Goal: Task Accomplishment & Management: Manage account settings

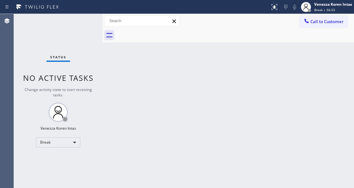
click at [111, 160] on div "Back to Dashboard Change Sender ID Customers Technicians Select a contact Outbo…" at bounding box center [229, 101] width 252 height 174
click at [54, 35] on div "Status No active tasks Change activity state to start receiving tasks. Venezza …" at bounding box center [58, 101] width 89 height 174
click at [132, 95] on div "Back to Dashboard Change Sender ID Customers Technicians Select a contact Outbo…" at bounding box center [229, 101] width 252 height 174
click at [121, 82] on div "Back to Dashboard Change Sender ID Customers Technicians Select a contact Outbo…" at bounding box center [229, 101] width 252 height 174
click at [104, 48] on div "Back to Dashboard Change Sender ID Customers Technicians Select a contact Outbo…" at bounding box center [229, 101] width 252 height 174
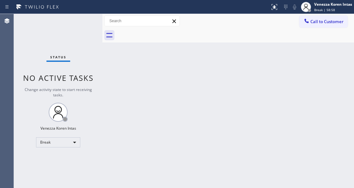
drag, startPoint x: 99, startPoint y: 35, endPoint x: 13, endPoint y: 61, distance: 89.9
click at [98, 35] on div "Status No active tasks Change activity state to start receiving tasks. Venezza …" at bounding box center [58, 101] width 89 height 174
click at [75, 29] on div "Status No active tasks Change activity state to start receiving tasks. Venezza …" at bounding box center [58, 101] width 89 height 174
click at [82, 22] on div "Status No active tasks Change activity state to start receiving tasks. Venezza …" at bounding box center [58, 101] width 89 height 174
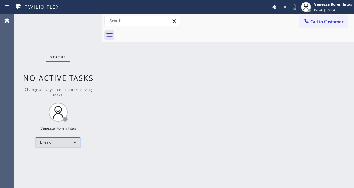
click at [65, 144] on div "Break" at bounding box center [58, 142] width 44 height 10
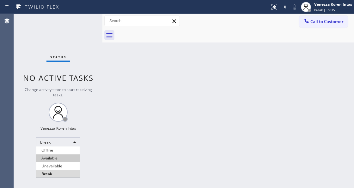
click at [61, 160] on li "Available" at bounding box center [57, 158] width 43 height 8
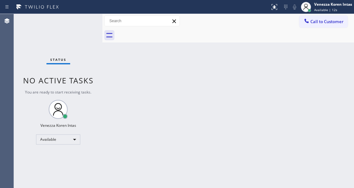
drag, startPoint x: 69, startPoint y: 57, endPoint x: 73, endPoint y: 50, distance: 7.7
click at [70, 56] on div "Status No active tasks You are ready to start receiving tasks. Venezza Koren In…" at bounding box center [58, 101] width 89 height 174
click at [85, 25] on div "Status No active tasks You are ready to start receiving tasks. Venezza Koren In…" at bounding box center [58, 101] width 89 height 174
click at [163, 70] on div "Back to Dashboard Change Sender ID Customers Technicians Select a contact Outbo…" at bounding box center [229, 101] width 252 height 174
click at [70, 30] on div "Status No active tasks You are ready to start receiving tasks. Venezza Koren In…" at bounding box center [58, 101] width 89 height 174
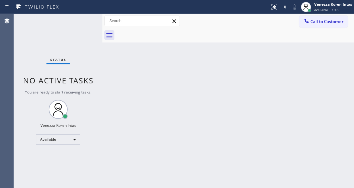
click at [124, 101] on div "Back to Dashboard Change Sender ID Customers Technicians Select a contact Outbo…" at bounding box center [229, 101] width 252 height 174
click at [184, 69] on div "Back to Dashboard Change Sender ID Customers Technicians Select a contact Outbo…" at bounding box center [229, 101] width 252 height 174
drag, startPoint x: 95, startPoint y: 25, endPoint x: 15, endPoint y: 50, distance: 83.3
click at [93, 25] on div "Status No active tasks You are ready to start receiving tasks. Venezza Koren In…" at bounding box center [58, 101] width 89 height 174
click at [90, 23] on div "Status No active tasks You are ready to start receiving tasks. Venezza Koren In…" at bounding box center [58, 101] width 89 height 174
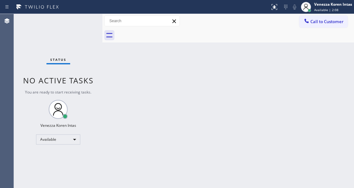
click at [119, 73] on div "Back to Dashboard Change Sender ID Customers Technicians Select a contact Outbo…" at bounding box center [229, 101] width 252 height 174
click at [85, 16] on div "Status No active tasks You are ready to start receiving tasks. Venezza Koren In…" at bounding box center [58, 101] width 89 height 174
click at [89, 16] on div "Status No active tasks You are ready to start receiving tasks. Venezza Koren In…" at bounding box center [58, 101] width 89 height 174
click at [90, 65] on div "Status No active tasks You are ready to start receiving tasks. Venezza Koren In…" at bounding box center [58, 101] width 89 height 174
click at [109, 64] on div "Back to Dashboard Change Sender ID Customers Technicians Select a contact Outbo…" at bounding box center [229, 101] width 252 height 174
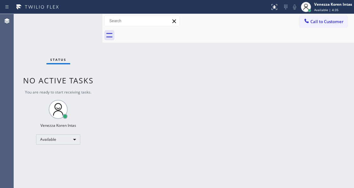
click at [103, 53] on div at bounding box center [103, 101] width 0 height 174
drag, startPoint x: 215, startPoint y: 53, endPoint x: 216, endPoint y: 57, distance: 3.8
click at [216, 55] on div "Back to Dashboard Change Sender ID Customers Technicians Select a contact Outbo…" at bounding box center [229, 101] width 252 height 174
click at [48, 78] on span "No active tasks" at bounding box center [58, 80] width 71 height 10
click at [202, 37] on div at bounding box center [235, 35] width 238 height 14
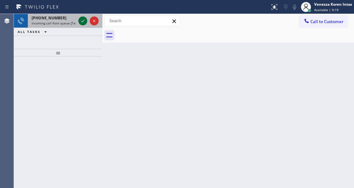
click at [80, 23] on icon at bounding box center [83, 21] width 8 height 8
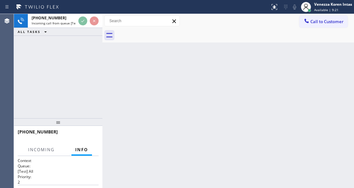
drag, startPoint x: 62, startPoint y: 53, endPoint x: 68, endPoint y: 124, distance: 71.4
click at [68, 125] on div at bounding box center [58, 122] width 89 height 8
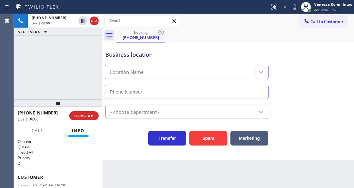
drag, startPoint x: 61, startPoint y: 126, endPoint x: 66, endPoint y: 127, distance: 5.2
click at [60, 104] on div at bounding box center [58, 103] width 89 height 8
type input "[PHONE_NUMBER]"
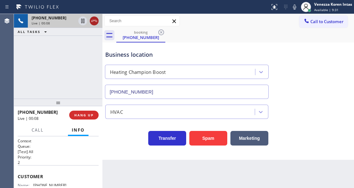
click at [93, 23] on icon at bounding box center [94, 21] width 8 height 8
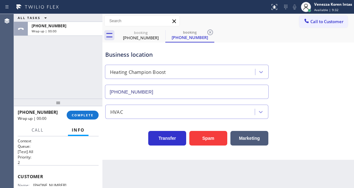
type input "[PHONE_NUMBER]"
click at [91, 118] on button "COMPLETE" at bounding box center [83, 114] width 32 height 9
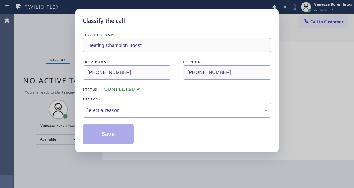
click at [151, 118] on div "LOCATION NAME Heating Champion Boost FROM PHONE [PHONE_NUMBER] TO PHONE [PHONE_…" at bounding box center [177, 87] width 189 height 113
click at [151, 114] on div "Select a reason" at bounding box center [177, 109] width 182 height 7
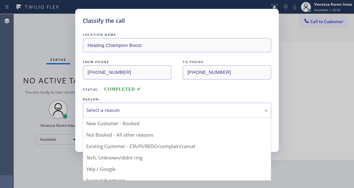
drag, startPoint x: 149, startPoint y: 155, endPoint x: 123, endPoint y: 145, distance: 28.3
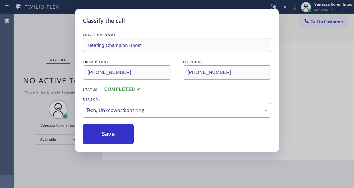
click at [122, 145] on div "Classify the call LOCATION NAME Heating Champion Boost FROM PHONE [PHONE_NUMBER…" at bounding box center [177, 80] width 204 height 143
click at [124, 140] on button "Save" at bounding box center [108, 134] width 51 height 20
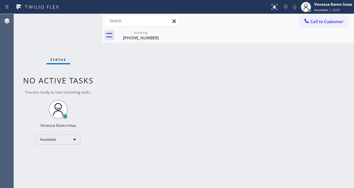
click at [81, 96] on div "Status No active tasks You are ready to start receiving tasks. Venezza Koren In…" at bounding box center [58, 101] width 89 height 174
click at [319, 9] on span "Available | 12:52" at bounding box center [327, 10] width 26 height 4
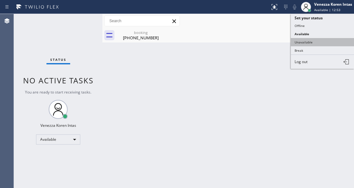
click at [314, 40] on button "Unavailable" at bounding box center [322, 42] width 63 height 8
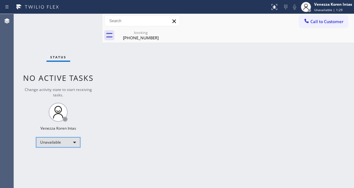
click at [60, 140] on div "Unavailable" at bounding box center [58, 142] width 44 height 10
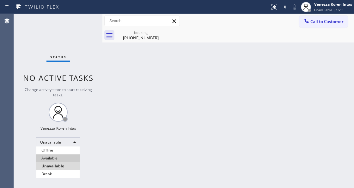
click at [62, 158] on li "Available" at bounding box center [57, 158] width 43 height 8
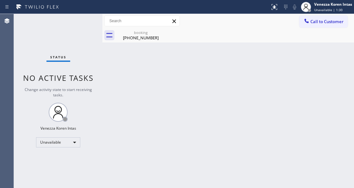
drag, startPoint x: 144, startPoint y: 28, endPoint x: 188, endPoint y: 56, distance: 52.2
click at [145, 30] on div "booking [PHONE_NUMBER]" at bounding box center [141, 35] width 48 height 14
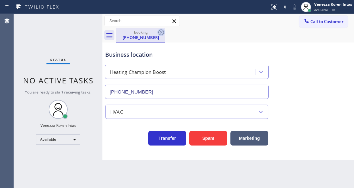
click at [162, 32] on icon at bounding box center [162, 32] width 8 height 8
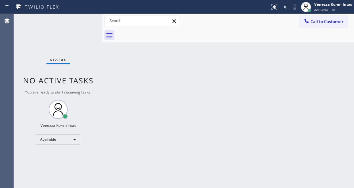
click at [204, 35] on div at bounding box center [235, 35] width 238 height 14
click at [59, 31] on div "Status No active tasks You are ready to start receiving tasks. Venezza Koren In…" at bounding box center [58, 101] width 89 height 174
click at [75, 29] on div "Status No active tasks You are ready to start receiving tasks. Venezza Koren In…" at bounding box center [58, 101] width 89 height 174
click at [75, 28] on div "Status No active tasks You are ready to start receiving tasks. Venezza Koren In…" at bounding box center [58, 101] width 89 height 174
click at [78, 28] on div "Status No active tasks You are ready to start receiving tasks. Venezza Koren In…" at bounding box center [58, 101] width 89 height 174
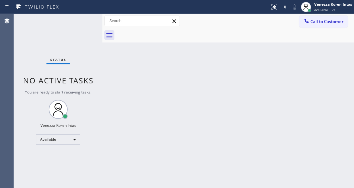
click at [86, 42] on div "Status No active tasks You are ready to start receiving tasks. Venezza Koren In…" at bounding box center [58, 101] width 89 height 174
click at [87, 29] on div "Status No active tasks You are ready to start receiving tasks. Venezza Koren In…" at bounding box center [58, 101] width 89 height 174
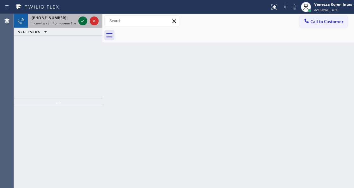
click at [82, 17] on icon at bounding box center [83, 21] width 8 height 8
click at [83, 20] on icon at bounding box center [83, 21] width 8 height 8
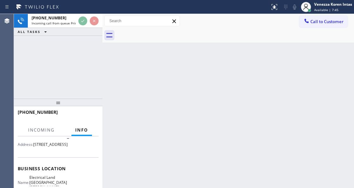
scroll to position [84, 0]
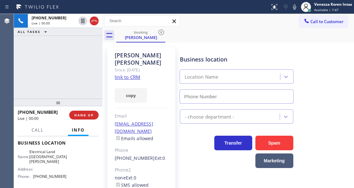
type input "[PHONE_NUMBER]"
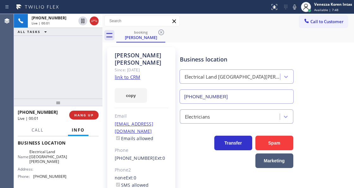
click at [124, 74] on link "link to CRM" at bounding box center [128, 77] width 26 height 6
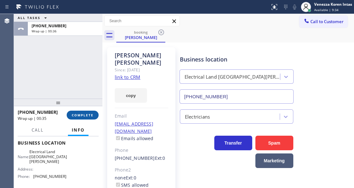
click at [81, 119] on button "COMPLETE" at bounding box center [83, 114] width 32 height 9
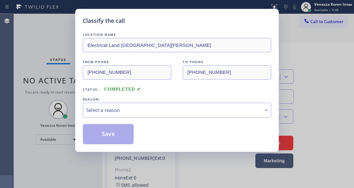
click at [134, 118] on div "LOCATION NAME Electrical Land [GEOGRAPHIC_DATA][PERSON_NAME] FROM PHONE [PHONE_…" at bounding box center [177, 87] width 189 height 113
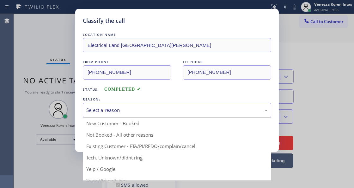
click at [135, 110] on div "Select a reason" at bounding box center [177, 109] width 182 height 7
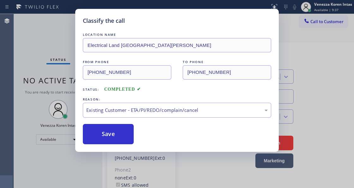
drag, startPoint x: 141, startPoint y: 147, endPoint x: 127, endPoint y: 137, distance: 17.5
click at [127, 137] on button "Save" at bounding box center [108, 134] width 51 height 20
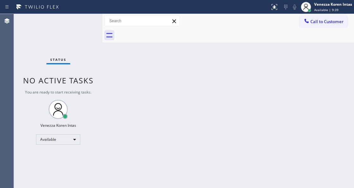
drag, startPoint x: 40, startPoint y: 47, endPoint x: 88, endPoint y: 102, distance: 72.4
click at [40, 47] on div "Status No active tasks You are ready to start receiving tasks. Venezza Koren In…" at bounding box center [58, 101] width 89 height 174
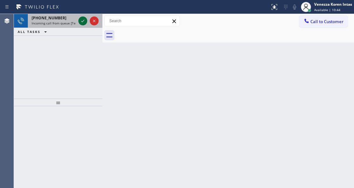
click at [81, 22] on icon at bounding box center [83, 21] width 8 height 8
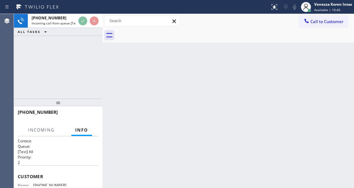
scroll to position [63, 0]
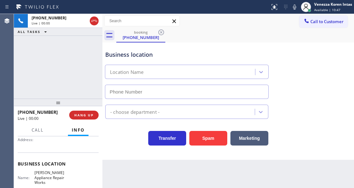
type input "[PHONE_NUMBER]"
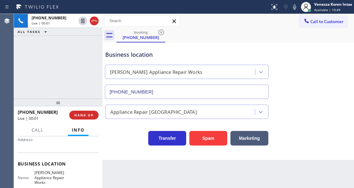
drag, startPoint x: 33, startPoint y: 66, endPoint x: 37, endPoint y: 70, distance: 5.2
click at [33, 66] on div "[PHONE_NUMBER] Live | 00:01 ALL TASKS ALL TASKS ACTIVE TASKS TASKS IN WRAP UP" at bounding box center [58, 56] width 89 height 84
drag, startPoint x: 190, startPoint y: 61, endPoint x: 182, endPoint y: 178, distance: 118.0
click at [190, 61] on div "Business location [PERSON_NAME] Appliance Repair Works [PHONE_NUMBER]" at bounding box center [187, 71] width 166 height 55
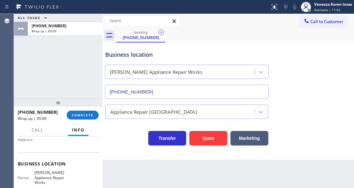
click at [33, 57] on div "ALL TASKS ALL TASKS ACTIVE TASKS TASKS IN WRAP UP [PHONE_NUMBER] Wrap up | 00:08" at bounding box center [58, 56] width 89 height 84
click at [69, 71] on div "ALL TASKS ALL TASKS ACTIVE TASKS TASKS IN WRAP UP [PHONE_NUMBER] Wrap up | 00:09" at bounding box center [58, 56] width 89 height 84
click at [58, 65] on div "ALL TASKS ALL TASKS ACTIVE TASKS TASKS IN WRAP UP [PHONE_NUMBER] Wrap up | 00:18" at bounding box center [58, 56] width 89 height 84
drag, startPoint x: 90, startPoint y: 117, endPoint x: 127, endPoint y: 120, distance: 36.5
click at [91, 117] on button "COMPLETE" at bounding box center [83, 114] width 32 height 9
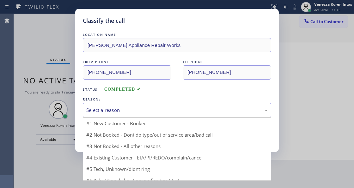
click at [157, 112] on div "Select a reason" at bounding box center [177, 109] width 182 height 7
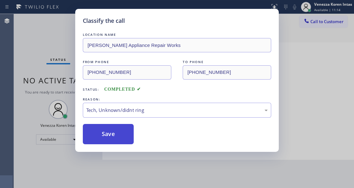
drag, startPoint x: 149, startPoint y: 159, endPoint x: 124, endPoint y: 139, distance: 31.5
click at [123, 138] on button "Save" at bounding box center [108, 134] width 51 height 20
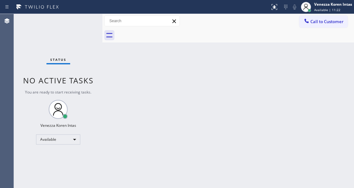
click at [118, 79] on div "Back to Dashboard Change Sender ID Customers Technicians Select a contact Outbo…" at bounding box center [229, 101] width 252 height 174
click at [56, 27] on div "Status No active tasks You are ready to start receiving tasks. Venezza Koren In…" at bounding box center [58, 101] width 89 height 174
click at [86, 22] on div "Status No active tasks You are ready to start receiving tasks. Venezza Koren In…" at bounding box center [58, 101] width 89 height 174
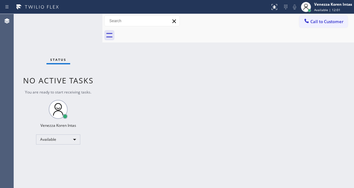
click at [60, 29] on div "Status No active tasks You are ready to start receiving tasks. Venezza Koren In…" at bounding box center [58, 101] width 89 height 174
click at [98, 84] on div "Status No active tasks You are ready to start receiving tasks. Venezza Koren In…" at bounding box center [58, 101] width 89 height 174
click at [79, 29] on div "Status No active tasks You are ready to start receiving tasks. Venezza Koren In…" at bounding box center [58, 101] width 89 height 174
click at [84, 22] on div "Status No active tasks You are ready to start receiving tasks. Venezza Koren In…" at bounding box center [58, 101] width 89 height 174
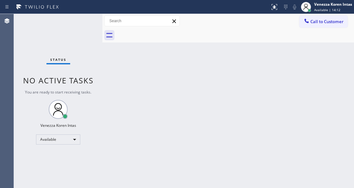
click at [129, 94] on div "Back to Dashboard Change Sender ID Customers Technicians Select a contact Outbo…" at bounding box center [229, 101] width 252 height 174
click at [171, 107] on div "Back to Dashboard Change Sender ID Customers Technicians Select a contact Outbo…" at bounding box center [229, 101] width 252 height 174
click at [82, 20] on div "Status No active tasks You are ready to start receiving tasks. Venezza Koren In…" at bounding box center [58, 101] width 89 height 174
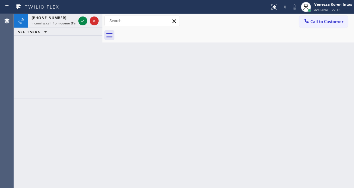
drag, startPoint x: 82, startPoint y: 22, endPoint x: 81, endPoint y: 68, distance: 46.2
click at [82, 22] on icon at bounding box center [83, 21] width 8 height 8
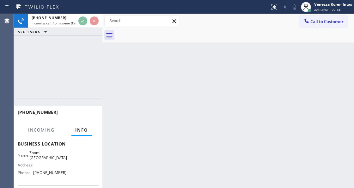
scroll to position [105, 0]
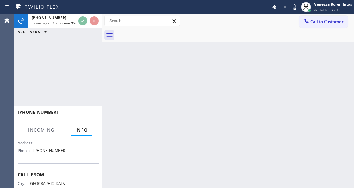
drag, startPoint x: 61, startPoint y: 105, endPoint x: 69, endPoint y: 93, distance: 14.1
click at [62, 98] on div at bounding box center [58, 102] width 89 height 8
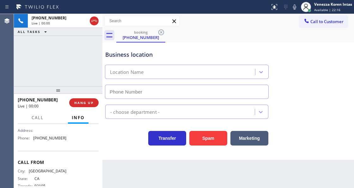
type input "[PHONE_NUMBER]"
click at [296, 7] on icon at bounding box center [295, 7] width 8 height 8
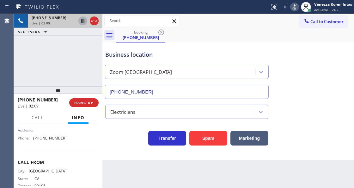
click at [82, 18] on icon at bounding box center [83, 21] width 8 height 8
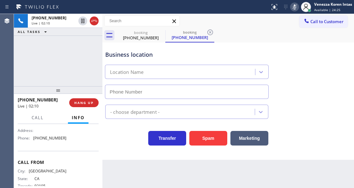
type input "[PHONE_NUMBER]"
click at [127, 186] on div "Back to Dashboard Change Sender ID Customers Technicians Select a contact Outbo…" at bounding box center [229, 101] width 252 height 174
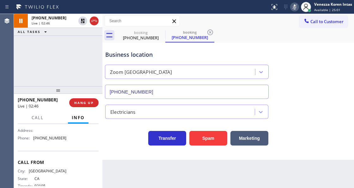
click at [209, 181] on div "Back to Dashboard Change Sender ID Customers Technicians Select a contact Outbo…" at bounding box center [229, 101] width 252 height 174
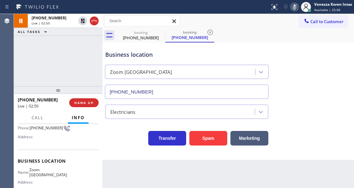
scroll to position [63, 0]
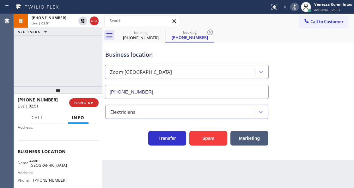
drag, startPoint x: 35, startPoint y: 160, endPoint x: 59, endPoint y: 170, distance: 26.0
click at [59, 167] on span "Zoom [GEOGRAPHIC_DATA]" at bounding box center [48, 163] width 38 height 10
copy span "Zoom [GEOGRAPHIC_DATA]"
click at [296, 10] on icon at bounding box center [295, 7] width 8 height 8
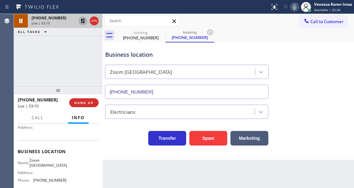
click at [84, 20] on icon at bounding box center [83, 21] width 4 height 4
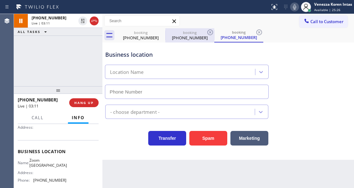
type input "[PHONE_NUMBER]"
click at [203, 32] on div "booking" at bounding box center [190, 32] width 48 height 5
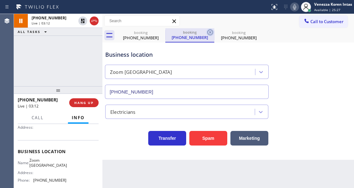
click at [207, 32] on icon at bounding box center [211, 32] width 8 height 8
click at [208, 32] on icon at bounding box center [211, 32] width 6 height 6
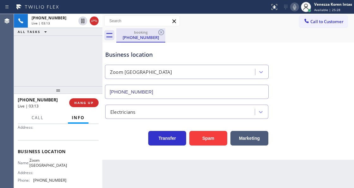
click at [139, 38] on div "[PHONE_NUMBER]" at bounding box center [141, 37] width 48 height 6
click at [224, 50] on div "Business location" at bounding box center [186, 54] width 163 height 9
drag, startPoint x: 204, startPoint y: 48, endPoint x: 192, endPoint y: 0, distance: 49.3
click at [204, 47] on div "Business location Zoom [GEOGRAPHIC_DATA] [PHONE_NUMBER]" at bounding box center [187, 71] width 166 height 55
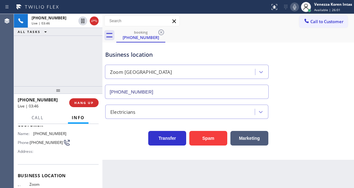
scroll to position [0, 0]
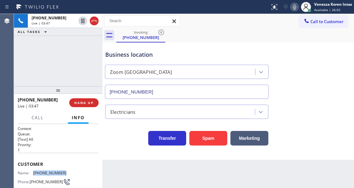
drag, startPoint x: 65, startPoint y: 172, endPoint x: 34, endPoint y: 171, distance: 31.0
click at [34, 171] on div "Name: [PHONE_NUMBER] Phone: [PHONE_NUMBER] Address:" at bounding box center [58, 182] width 81 height 25
copy span "[PHONE_NUMBER]"
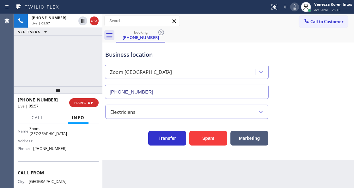
scroll to position [105, 0]
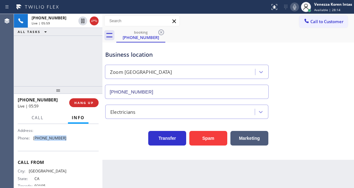
drag, startPoint x: 63, startPoint y: 144, endPoint x: 35, endPoint y: 140, distance: 28.7
click at [35, 140] on span "[PHONE_NUMBER]" at bounding box center [49, 137] width 33 height 5
copy span "760) 388-7919"
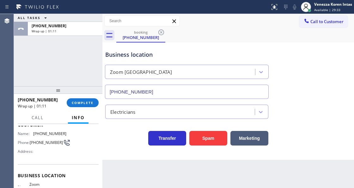
scroll to position [0, 0]
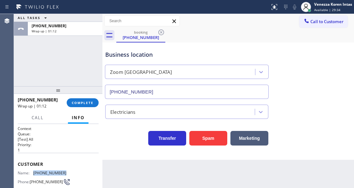
drag, startPoint x: 66, startPoint y: 173, endPoint x: 33, endPoint y: 173, distance: 33.5
click at [33, 173] on div "Name: [PHONE_NUMBER] Phone: [PHONE_NUMBER] Address:" at bounding box center [58, 182] width 81 height 25
copy div "[PHONE_NUMBER]"
click at [86, 107] on div "[PHONE_NUMBER] Wrap up | 01:19 COMPLETE" at bounding box center [58, 102] width 81 height 16
click at [108, 108] on div "Electricians" at bounding box center [181, 111] width 148 height 11
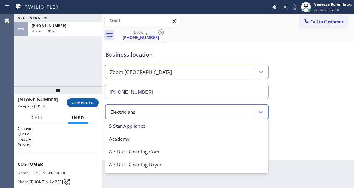
drag, startPoint x: 82, startPoint y: 105, endPoint x: 101, endPoint y: 105, distance: 19.3
click at [82, 105] on button "COMPLETE" at bounding box center [83, 102] width 32 height 9
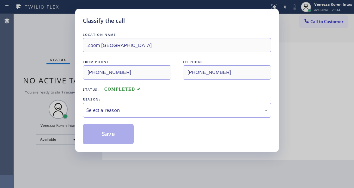
click at [123, 111] on div "Select a reason" at bounding box center [177, 109] width 182 height 7
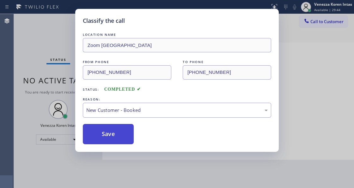
click at [120, 137] on button "Save" at bounding box center [108, 134] width 51 height 20
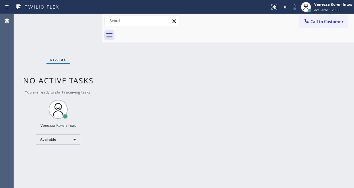
click at [178, 117] on div "Back to Dashboard Change Sender ID Customers Technicians Select a contact Outbo…" at bounding box center [229, 101] width 252 height 174
click at [87, 24] on div "Status No active tasks You are ready to start receiving tasks. Venezza Koren In…" at bounding box center [58, 101] width 89 height 174
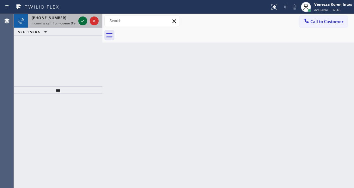
click at [84, 21] on icon at bounding box center [83, 21] width 8 height 8
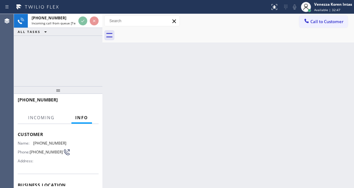
scroll to position [63, 0]
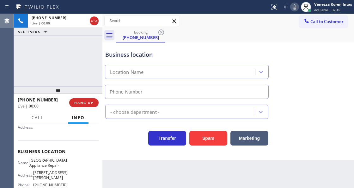
type input "[PHONE_NUMBER]"
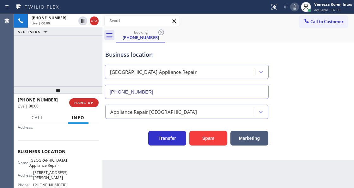
click at [143, 52] on div "Business location" at bounding box center [186, 54] width 163 height 9
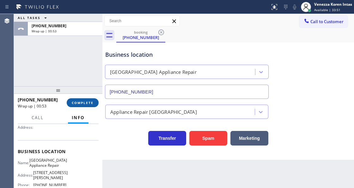
drag, startPoint x: 84, startPoint y: 104, endPoint x: 161, endPoint y: 109, distance: 77.4
click at [85, 104] on span "COMPLETE" at bounding box center [83, 102] width 22 height 4
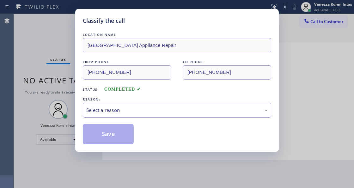
click at [156, 114] on div "Select a reason" at bounding box center [177, 110] width 189 height 15
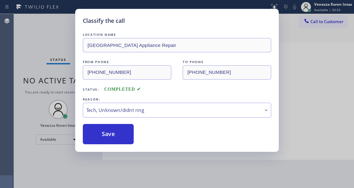
drag, startPoint x: 125, startPoint y: 143, endPoint x: 149, endPoint y: 170, distance: 36.3
click at [124, 143] on button "Save" at bounding box center [108, 134] width 51 height 20
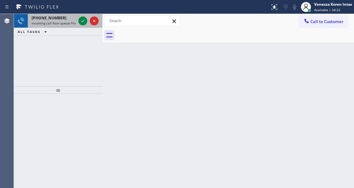
click at [54, 16] on span "[PHONE_NUMBER]" at bounding box center [49, 17] width 35 height 5
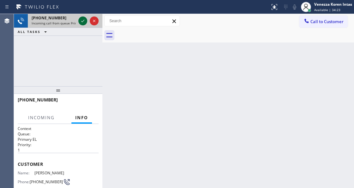
click at [84, 22] on icon at bounding box center [83, 21] width 8 height 8
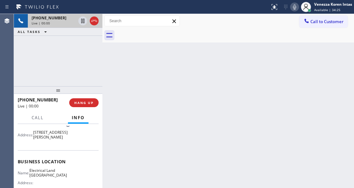
scroll to position [63, 0]
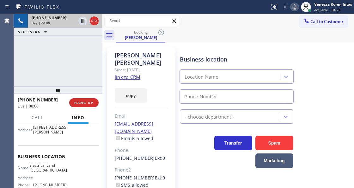
click at [94, 24] on icon at bounding box center [94, 21] width 8 height 8
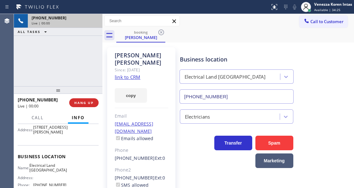
type input "[PHONE_NUMBER]"
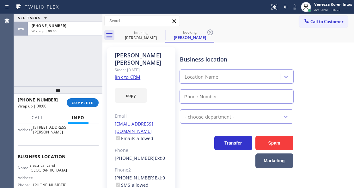
type input "[PHONE_NUMBER]"
click at [209, 48] on div "Business location Electrical Land [GEOGRAPHIC_DATA] [PHONE_NUMBER]" at bounding box center [266, 74] width 174 height 57
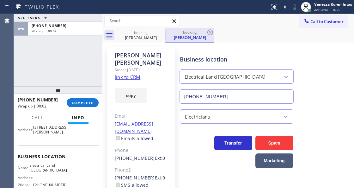
click at [212, 36] on div "[PERSON_NAME]" at bounding box center [190, 37] width 48 height 6
click at [208, 32] on icon at bounding box center [211, 32] width 6 height 6
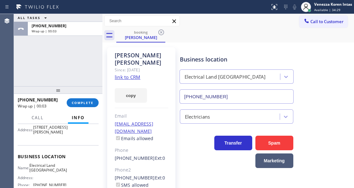
click at [208, 32] on div "booking [PERSON_NAME]" at bounding box center [235, 35] width 238 height 14
drag, startPoint x: 220, startPoint y: 44, endPoint x: 192, endPoint y: 128, distance: 88.3
click at [220, 46] on div "[PERSON_NAME] Since: [DATE] link to CRM copy Email [EMAIL_ADDRESS][DOMAIN_NAME]…" at bounding box center [228, 148] width 249 height 209
click at [89, 103] on span "COMPLETE" at bounding box center [83, 102] width 22 height 4
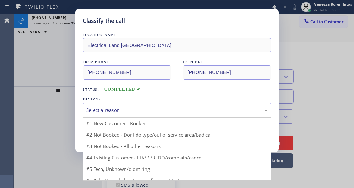
click at [151, 112] on div "Select a reason" at bounding box center [177, 109] width 182 height 7
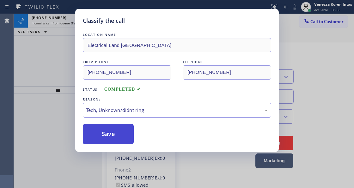
click at [127, 137] on button "Save" at bounding box center [108, 134] width 51 height 20
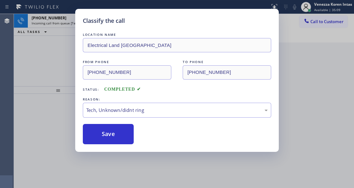
click at [62, 23] on div "Classify the call LOCATION NAME Electrical Land [GEOGRAPHIC_DATA] FROM PHONE [P…" at bounding box center [177, 94] width 354 height 188
click at [62, 23] on div "Classify the call LOCATION NAME Metro Plumbing LA(TFN) FROM PHONE [PHONE_NUMBER…" at bounding box center [184, 101] width 340 height 174
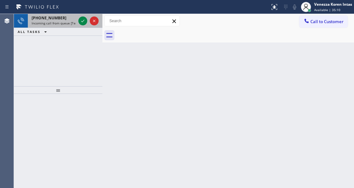
click at [67, 23] on span "Incoming call from queue [Test] All" at bounding box center [58, 23] width 53 height 4
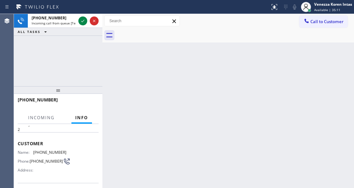
scroll to position [63, 0]
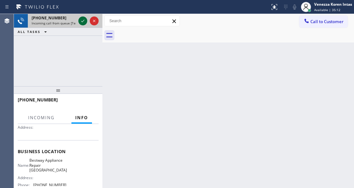
click at [81, 19] on icon at bounding box center [83, 21] width 8 height 8
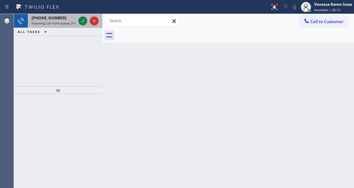
click at [81, 27] on div at bounding box center [88, 21] width 23 height 14
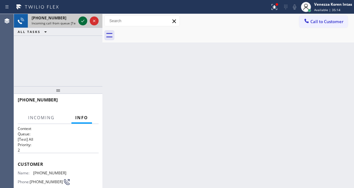
click at [84, 20] on icon at bounding box center [83, 21] width 8 height 8
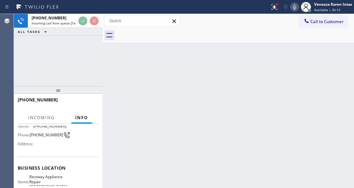
scroll to position [63, 0]
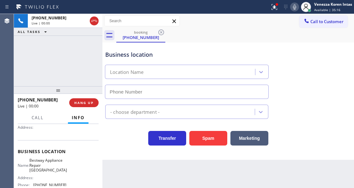
type input "[PHONE_NUMBER]"
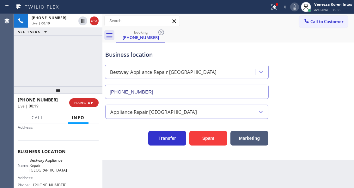
click at [134, 143] on div "Transfer Spam Marketing" at bounding box center [187, 137] width 166 height 18
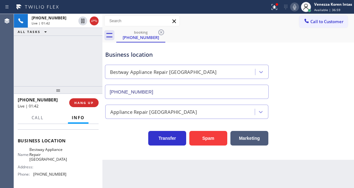
scroll to position [84, 0]
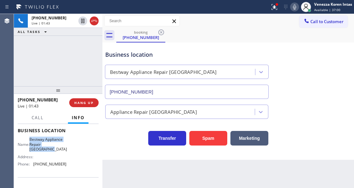
drag, startPoint x: 33, startPoint y: 137, endPoint x: 56, endPoint y: 147, distance: 25.8
click at [56, 147] on div "Name: Bestway Appliance Repair [GEOGRAPHIC_DATA]" at bounding box center [42, 144] width 49 height 15
copy span "Bestway Appliance Repair [GEOGRAPHIC_DATA]"
click at [269, 7] on div at bounding box center [275, 7] width 14 height 8
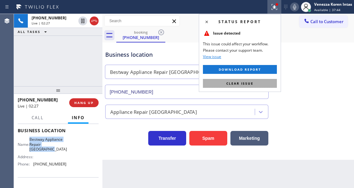
click at [266, 81] on button "Clear issue" at bounding box center [240, 83] width 74 height 9
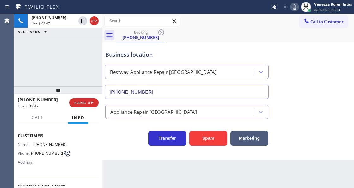
scroll to position [21, 0]
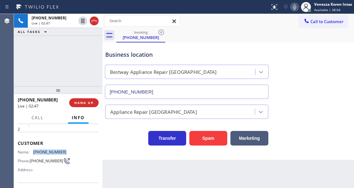
drag, startPoint x: 67, startPoint y: 151, endPoint x: 31, endPoint y: 149, distance: 35.8
click at [31, 149] on div "Name: [PHONE_NUMBER] Phone: [PHONE_NUMBER] Address:" at bounding box center [58, 161] width 81 height 25
copy div "[PHONE_NUMBER]"
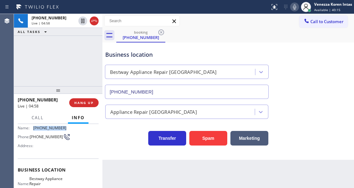
scroll to position [84, 0]
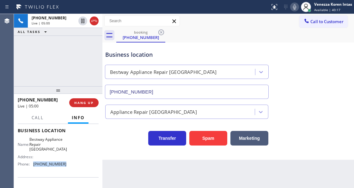
drag, startPoint x: 66, startPoint y: 164, endPoint x: 34, endPoint y: 165, distance: 32.0
click at [34, 165] on div "Name: Bestway Appliance Repair Chula Vista Address: Phone: [PHONE_NUMBER]" at bounding box center [58, 153] width 81 height 32
copy span "[PHONE_NUMBER]"
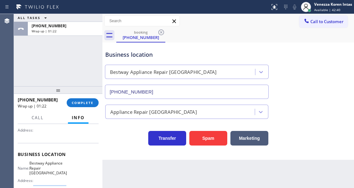
scroll to position [21, 0]
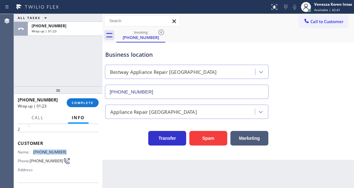
drag, startPoint x: 58, startPoint y: 149, endPoint x: 34, endPoint y: 149, distance: 24.0
click at [34, 149] on div "Name: [PHONE_NUMBER] Phone: [PHONE_NUMBER] Address:" at bounding box center [58, 161] width 81 height 25
copy div "[PHONE_NUMBER]"
drag, startPoint x: 88, startPoint y: 96, endPoint x: 91, endPoint y: 102, distance: 6.5
click at [88, 96] on div "[PHONE_NUMBER] Wrap up | 01:29 COMPLETE" at bounding box center [58, 102] width 81 height 16
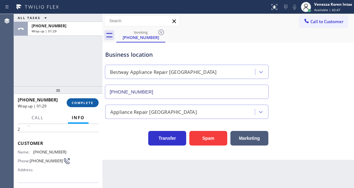
click at [91, 102] on span "COMPLETE" at bounding box center [83, 102] width 22 height 4
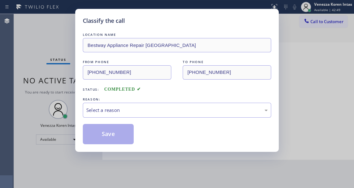
click at [140, 116] on div "Select a reason" at bounding box center [177, 110] width 189 height 15
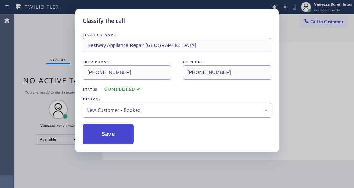
click at [127, 130] on button "Save" at bounding box center [108, 134] width 51 height 20
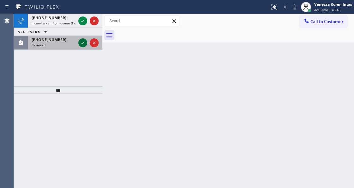
click at [85, 44] on icon at bounding box center [83, 43] width 8 height 8
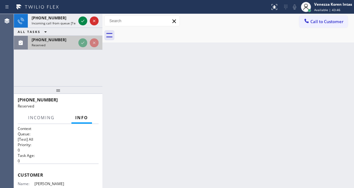
click at [76, 43] on div "Reserved" at bounding box center [54, 45] width 44 height 4
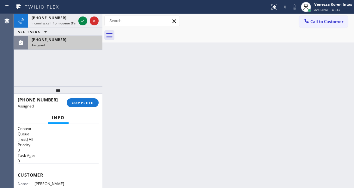
click at [84, 43] on div "Assigned" at bounding box center [65, 45] width 67 height 4
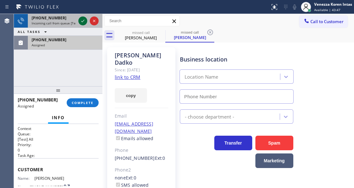
click at [84, 21] on icon at bounding box center [83, 21] width 8 height 8
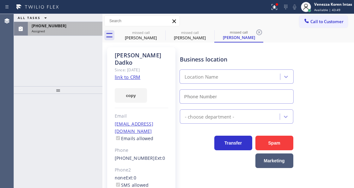
click at [84, 21] on div "ALL TASKS ALL TASKS ACTIVE TASKS TASKS IN WRAP UP [PHONE_NUMBER] Assigned" at bounding box center [58, 25] width 89 height 22
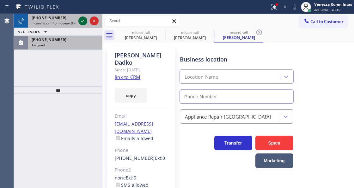
type input "[PHONE_NUMBER]"
click at [82, 21] on icon at bounding box center [83, 21] width 8 height 8
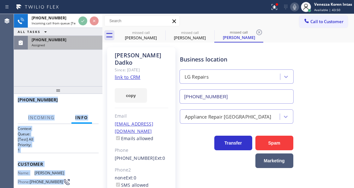
click at [76, 36] on div "[PHONE_NUMBER] Assigned" at bounding box center [64, 43] width 72 height 14
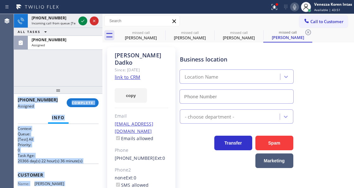
drag, startPoint x: 88, startPoint y: 99, endPoint x: 112, endPoint y: 105, distance: 25.2
click at [88, 98] on button "COMPLETE" at bounding box center [83, 102] width 32 height 9
type input "[PHONE_NUMBER]"
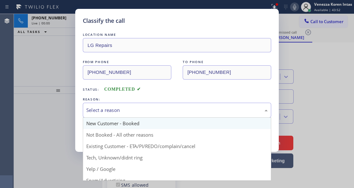
drag, startPoint x: 151, startPoint y: 111, endPoint x: 151, endPoint y: 118, distance: 7.3
click at [151, 113] on div "Select a reason" at bounding box center [177, 109] width 182 height 7
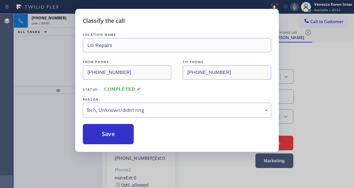
drag, startPoint x: 148, startPoint y: 155, endPoint x: 135, endPoint y: 132, distance: 25.8
drag, startPoint x: 131, startPoint y: 131, endPoint x: 64, endPoint y: 32, distance: 119.3
click at [130, 131] on button "Save" at bounding box center [108, 134] width 51 height 20
click at [47, 17] on div "Classify the call LOCATION NAME LG Repairs FROM PHONE [PHONE_NUMBER] TO PHONE […" at bounding box center [177, 94] width 354 height 188
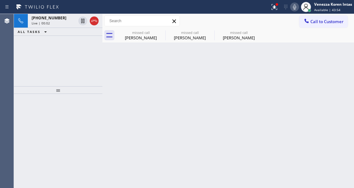
click at [49, 59] on div "[PHONE_NUMBER] Live | 00:02 ALL TASKS ALL TASKS ACTIVE TASKS TASKS IN WRAP UP" at bounding box center [58, 50] width 89 height 72
click at [134, 40] on div "[PERSON_NAME]" at bounding box center [141, 38] width 48 height 6
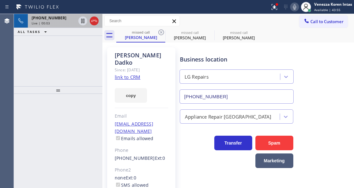
click at [58, 20] on div "[PHONE_NUMBER] Live | 00:03" at bounding box center [52, 21] width 49 height 14
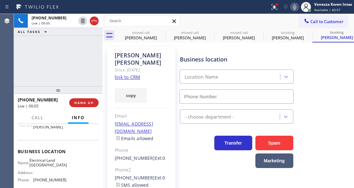
scroll to position [84, 0]
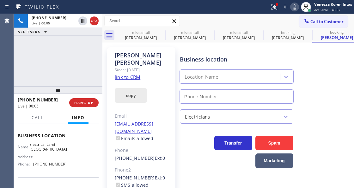
type input "[PHONE_NUMBER]"
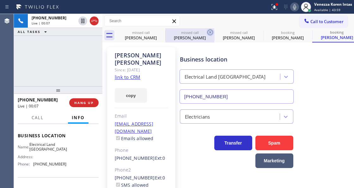
click at [212, 33] on icon at bounding box center [211, 32] width 8 height 8
click at [0, 0] on icon at bounding box center [0, 0] width 0 height 0
click at [354, 32] on icon at bounding box center [358, 32] width 6 height 6
click at [208, 32] on div "missed call [PERSON_NAME] missed call [PERSON_NAME] missed call [PERSON_NAME] b…" at bounding box center [235, 35] width 238 height 14
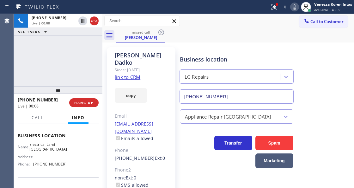
type input "[PHONE_NUMBER]"
drag, startPoint x: 205, startPoint y: 32, endPoint x: 153, endPoint y: 29, distance: 52.3
click at [204, 32] on div "missed call [PERSON_NAME]" at bounding box center [235, 35] width 238 height 14
click at [162, 32] on icon at bounding box center [162, 32] width 8 height 8
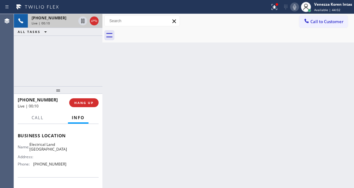
click at [41, 19] on span "[PHONE_NUMBER]" at bounding box center [49, 17] width 35 height 5
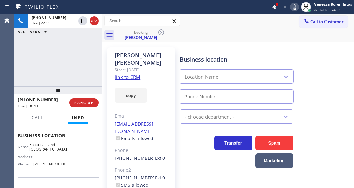
scroll to position [105, 0]
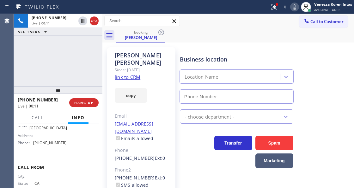
type input "[PHONE_NUMBER]"
click at [163, 85] on div "copy" at bounding box center [141, 92] width 53 height 22
click at [275, 4] on div at bounding box center [277, 5] width 4 height 4
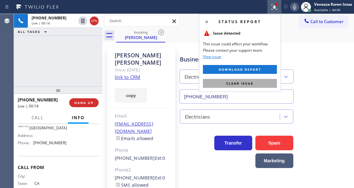
click at [248, 80] on button "Clear issue" at bounding box center [240, 83] width 74 height 9
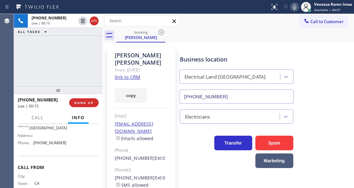
click at [295, 6] on icon at bounding box center [294, 6] width 3 height 5
click at [295, 8] on icon at bounding box center [295, 7] width 8 height 8
drag, startPoint x: 274, startPoint y: 47, endPoint x: 208, endPoint y: 0, distance: 80.3
click at [270, 47] on div "Business location Electrical Land [GEOGRAPHIC_DATA] [PHONE_NUMBER]" at bounding box center [266, 74] width 174 height 57
click at [131, 74] on link "link to CRM" at bounding box center [128, 77] width 26 height 6
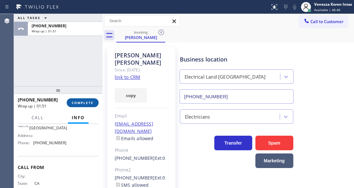
click at [90, 98] on button "COMPLETE" at bounding box center [83, 102] width 32 height 9
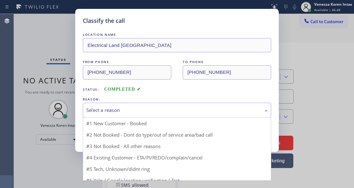
click at [138, 112] on div "Select a reason" at bounding box center [177, 109] width 182 height 7
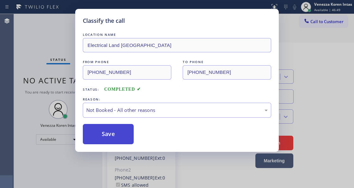
click at [115, 130] on button "Save" at bounding box center [108, 134] width 51 height 20
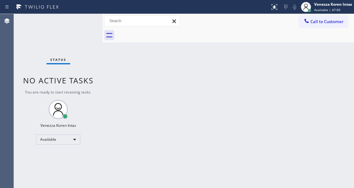
click at [149, 84] on div "Back to Dashboard Change Sender ID Customers Technicians Select a contact Outbo…" at bounding box center [229, 101] width 252 height 174
drag, startPoint x: 100, startPoint y: 92, endPoint x: 96, endPoint y: 90, distance: 4.6
click at [99, 92] on div "Status No active tasks You are ready to start receiving tasks. Venezza Koren In…" at bounding box center [58, 101] width 89 height 174
click at [77, 50] on div "Status No active tasks You are ready to start receiving tasks. Venezza Koren In…" at bounding box center [58, 101] width 89 height 174
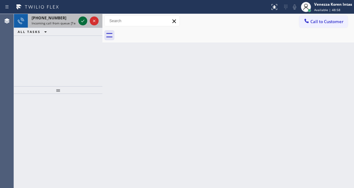
click at [81, 19] on icon at bounding box center [83, 21] width 8 height 8
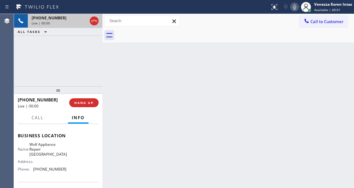
scroll to position [63, 0]
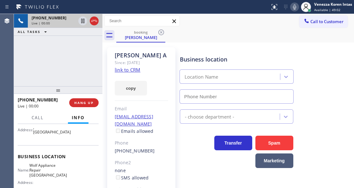
type input "[PHONE_NUMBER]"
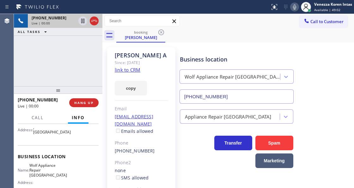
click at [132, 72] on link "link to CRM" at bounding box center [128, 69] width 26 height 6
drag, startPoint x: 31, startPoint y: 163, endPoint x: 63, endPoint y: 170, distance: 32.5
click at [63, 170] on div "Name: Wolf Appliance Repair [GEOGRAPHIC_DATA]" at bounding box center [42, 170] width 49 height 15
copy div "Wolf Appliance Repair [GEOGRAPHIC_DATA]"
click at [294, 7] on icon at bounding box center [295, 7] width 8 height 8
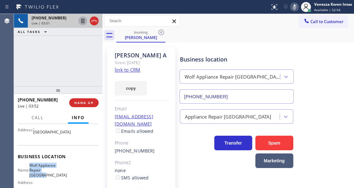
click at [82, 20] on icon at bounding box center [83, 21] width 8 height 8
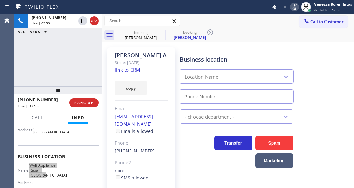
type input "[PHONE_NUMBER]"
click at [67, 49] on div "[PHONE_NUMBER] Live | 03:53 ALL TASKS ALL TASKS ACTIVE TASKS TASKS IN WRAP UP" at bounding box center [58, 50] width 89 height 72
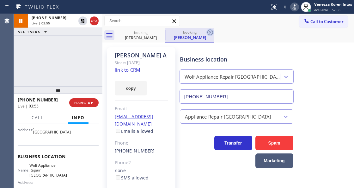
drag, startPoint x: 215, startPoint y: 34, endPoint x: 211, endPoint y: 31, distance: 4.7
click at [214, 33] on div "booking [PERSON_NAME] A booking [PERSON_NAME]" at bounding box center [235, 35] width 238 height 14
click at [211, 31] on icon at bounding box center [211, 32] width 6 height 6
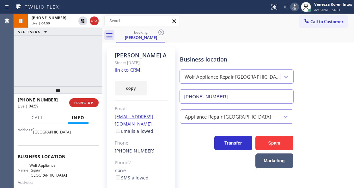
drag, startPoint x: 98, startPoint y: 58, endPoint x: 190, endPoint y: 56, distance: 91.5
click at [99, 57] on div "[PHONE_NUMBER] Live | 04:59 ALL TASKS ALL TASKS ACTIVE TASKS TASKS IN WRAP UP" at bounding box center [58, 50] width 89 height 72
click at [298, 6] on icon at bounding box center [295, 7] width 8 height 8
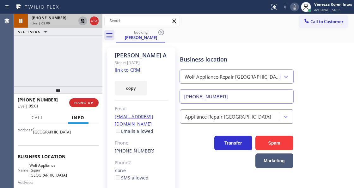
click at [81, 21] on icon at bounding box center [83, 21] width 4 height 4
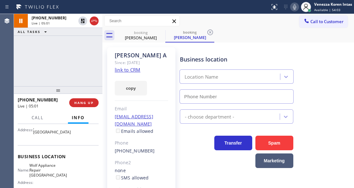
type input "[PHONE_NUMBER]"
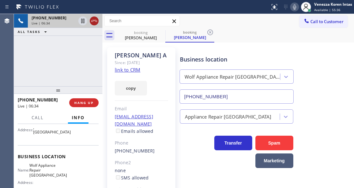
click at [98, 22] on div at bounding box center [94, 21] width 9 height 8
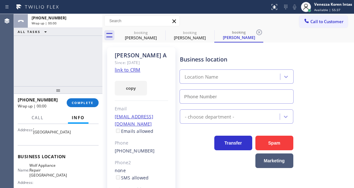
type input "[PHONE_NUMBER]"
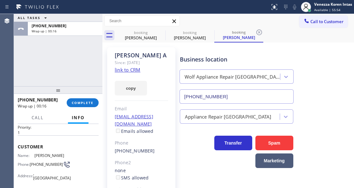
scroll to position [0, 0]
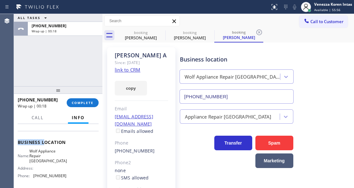
drag, startPoint x: 30, startPoint y: 177, endPoint x: 45, endPoint y: 137, distance: 42.4
click at [45, 137] on div "Context Queue: [Test] All Priority: 1 Customer Name: [PERSON_NAME] A Phone: [PH…" at bounding box center [58, 142] width 81 height 188
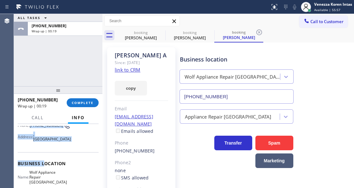
scroll to position [35, 0]
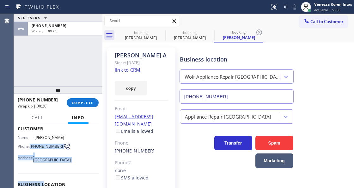
click at [33, 144] on span "[PHONE_NUMBER]" at bounding box center [46, 146] width 33 height 5
drag, startPoint x: 30, startPoint y: 140, endPoint x: 47, endPoint y: 148, distance: 18.0
click at [47, 148] on div "Phone: [PHONE_NUMBER]" at bounding box center [42, 146] width 49 height 8
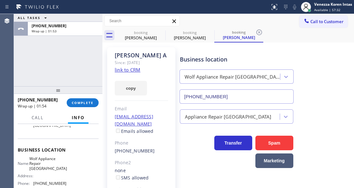
scroll to position [78, 0]
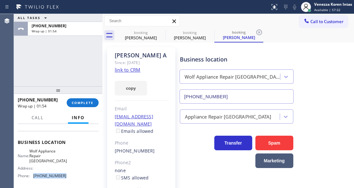
drag, startPoint x: 65, startPoint y: 172, endPoint x: 33, endPoint y: 171, distance: 32.6
click at [33, 171] on div "Name: Wolf Appliance Repair Phoenix Address: Phone: [PHONE_NUMBER]" at bounding box center [58, 164] width 81 height 32
click at [79, 104] on button "COMPLETE" at bounding box center [83, 102] width 32 height 9
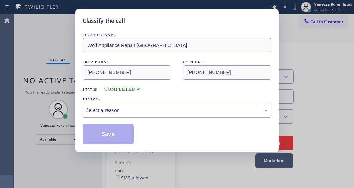
click at [143, 115] on div "Select a reason" at bounding box center [177, 110] width 189 height 15
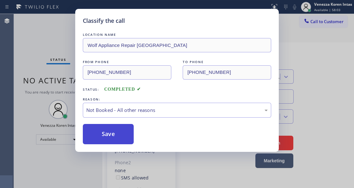
drag, startPoint x: 134, startPoint y: 137, endPoint x: 121, endPoint y: 134, distance: 13.0
click at [121, 134] on button "Save" at bounding box center [108, 134] width 51 height 20
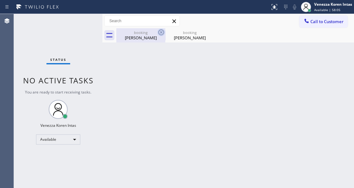
click at [159, 32] on icon at bounding box center [162, 32] width 8 height 8
click at [0, 0] on icon at bounding box center [0, 0] width 0 height 0
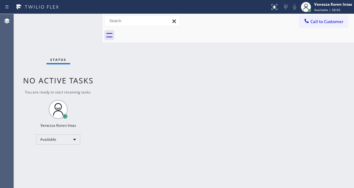
click at [159, 32] on div at bounding box center [235, 35] width 238 height 14
click at [47, 28] on div "Status No active tasks You are ready to start receiving tasks. Venezza Koren In…" at bounding box center [58, 101] width 89 height 174
click at [82, 24] on div "Status No active tasks You are ready to start receiving tasks. Venezza Koren In…" at bounding box center [58, 101] width 89 height 174
click at [115, 95] on div "Back to Dashboard Change Sender ID Customers Technicians Select a contact Outbo…" at bounding box center [229, 101] width 252 height 174
click at [17, 56] on div "Status No active tasks You are ready to start receiving tasks. Venezza Koren In…" at bounding box center [58, 101] width 89 height 174
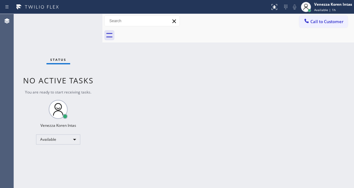
drag, startPoint x: 46, startPoint y: 31, endPoint x: 66, endPoint y: 54, distance: 30.5
click at [46, 31] on div "Status No active tasks You are ready to start receiving tasks. Venezza Koren In…" at bounding box center [58, 101] width 89 height 174
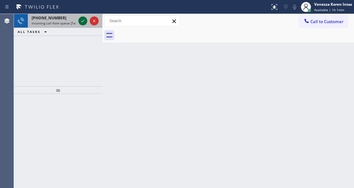
click at [86, 20] on icon at bounding box center [83, 21] width 8 height 8
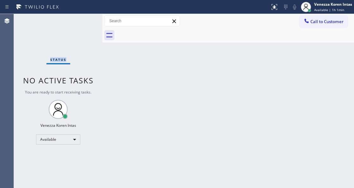
click at [84, 20] on div "Status No active tasks You are ready to start receiving tasks. Venezza Koren In…" at bounding box center [58, 101] width 89 height 174
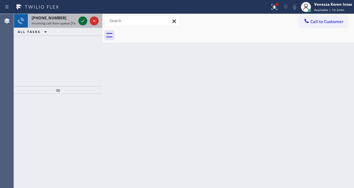
click at [82, 22] on icon at bounding box center [83, 21] width 8 height 8
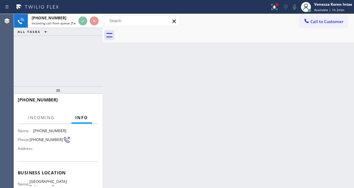
scroll to position [84, 0]
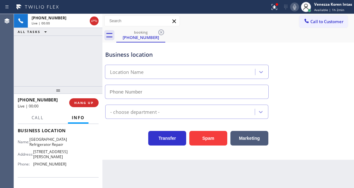
type input "[PHONE_NUMBER]"
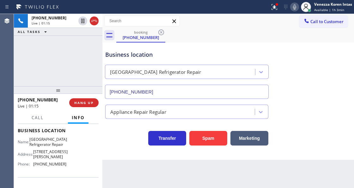
click at [194, 7] on div at bounding box center [135, 7] width 265 height 10
drag, startPoint x: 33, startPoint y: 138, endPoint x: 49, endPoint y: 154, distance: 22.4
click at [49, 146] on div "Name: [GEOGRAPHIC_DATA] Refrigerator Repair" at bounding box center [42, 142] width 49 height 10
drag, startPoint x: 275, startPoint y: 11, endPoint x: 275, endPoint y: 14, distance: 3.5
click at [275, 11] on button at bounding box center [275, 7] width 14 height 14
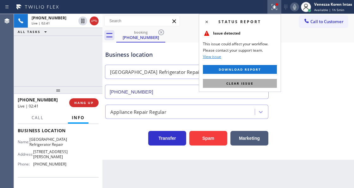
click at [243, 80] on button "Clear issue" at bounding box center [240, 83] width 74 height 9
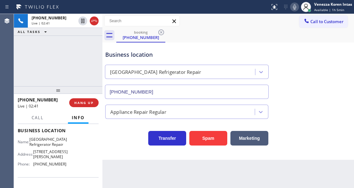
click at [287, 80] on div "Business location [GEOGRAPHIC_DATA] Refrigerator Repair [PHONE_NUMBER]" at bounding box center [228, 69] width 249 height 57
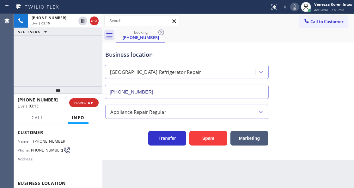
scroll to position [0, 0]
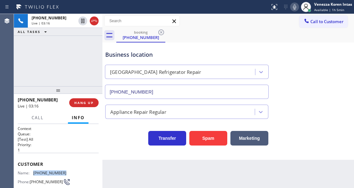
drag, startPoint x: 66, startPoint y: 170, endPoint x: 33, endPoint y: 172, distance: 33.6
click at [33, 172] on div "Name: [PHONE_NUMBER] Phone: [PHONE_NUMBER] Address:" at bounding box center [58, 182] width 81 height 25
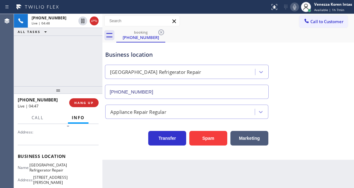
scroll to position [84, 0]
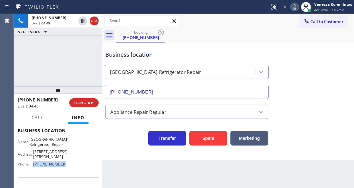
drag, startPoint x: 65, startPoint y: 177, endPoint x: 32, endPoint y: 178, distance: 32.9
click at [32, 177] on div "Business location Name: [GEOGRAPHIC_DATA] Refrigerator Repair Address: [STREET_…" at bounding box center [58, 148] width 81 height 58
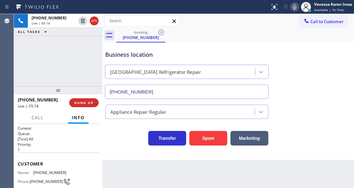
scroll to position [0, 0]
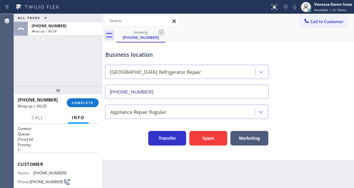
click at [97, 98] on div "[PHONE_NUMBER] Wrap up | 00:29 COMPLETE" at bounding box center [58, 102] width 81 height 16
click at [95, 100] on button "COMPLETE" at bounding box center [83, 102] width 32 height 9
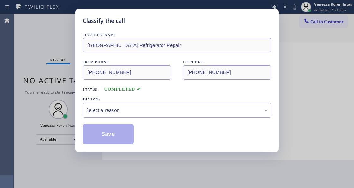
click at [131, 107] on div "Select a reason" at bounding box center [177, 109] width 182 height 7
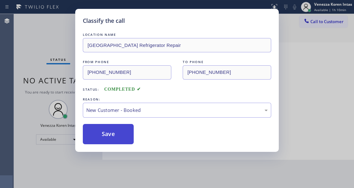
click at [124, 132] on button "Save" at bounding box center [108, 134] width 51 height 20
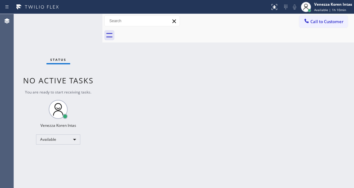
click at [193, 30] on div at bounding box center [235, 35] width 238 height 14
click at [78, 55] on div "Status No active tasks You are ready to start receiving tasks. Venezza Koren In…" at bounding box center [58, 101] width 89 height 174
click at [159, 39] on div at bounding box center [235, 35] width 238 height 14
drag, startPoint x: 98, startPoint y: 40, endPoint x: 116, endPoint y: 36, distance: 18.7
click at [98, 40] on div "Status No active tasks You are ready to start receiving tasks. Venezza Koren In…" at bounding box center [58, 101] width 89 height 174
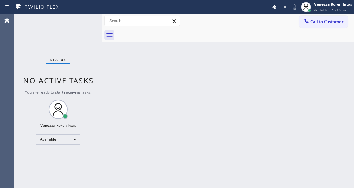
click at [156, 89] on div "Back to Dashboard Change Sender ID Customers Technicians Select a contact Outbo…" at bounding box center [229, 101] width 252 height 174
click at [105, 79] on div "Back to Dashboard Change Sender ID Customers Technicians Select a contact Outbo…" at bounding box center [229, 101] width 252 height 174
click at [71, 46] on div "Status No active tasks You are ready to start receiving tasks. Venezza Koren In…" at bounding box center [58, 101] width 89 height 174
drag, startPoint x: 71, startPoint y: 35, endPoint x: 61, endPoint y: 36, distance: 10.1
click at [68, 35] on div "Status No active tasks You are ready to start receiving tasks. Venezza Koren In…" at bounding box center [58, 101] width 89 height 174
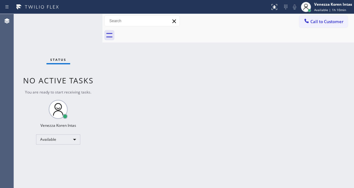
click at [105, 28] on div at bounding box center [229, 35] width 252 height 14
click at [83, 27] on div "Status No active tasks You are ready to start receiving tasks. Venezza Koren In…" at bounding box center [58, 101] width 89 height 174
click at [116, 96] on div "Back to Dashboard Change Sender ID Customers Technicians Select a contact Outbo…" at bounding box center [229, 101] width 252 height 174
click at [65, 35] on div "Status No active tasks You are ready to start receiving tasks. Venezza Koren In…" at bounding box center [58, 101] width 89 height 174
click at [149, 102] on div "Back to Dashboard Change Sender ID Customers Technicians Select a contact Outbo…" at bounding box center [229, 101] width 252 height 174
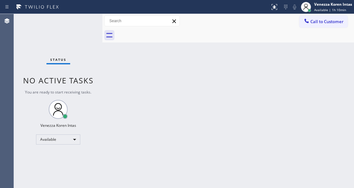
click at [89, 42] on div "Status No active tasks You are ready to start receiving tasks. Venezza Koren In…" at bounding box center [58, 101] width 89 height 174
click at [119, 76] on div "Back to Dashboard Change Sender ID Customers Technicians Select a contact Outbo…" at bounding box center [229, 101] width 252 height 174
click at [30, 26] on div "Status No active tasks You are ready to start receiving tasks. Venezza Koren In…" at bounding box center [58, 101] width 89 height 174
click at [73, 24] on div "Status No active tasks You are ready to start receiving tasks. Venezza Koren In…" at bounding box center [58, 101] width 89 height 174
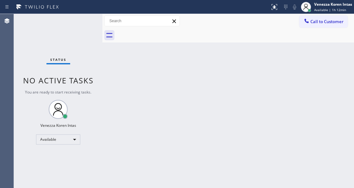
click at [49, 27] on div "Status No active tasks You are ready to start receiving tasks. Venezza Koren In…" at bounding box center [58, 101] width 89 height 174
click at [91, 34] on div "Status No active tasks You are ready to start receiving tasks. Venezza Koren In…" at bounding box center [58, 101] width 89 height 174
click at [78, 28] on div "Status No active tasks You are ready to start receiving tasks. Venezza Koren In…" at bounding box center [58, 101] width 89 height 174
click at [70, 23] on div "Status No active tasks You are ready to start receiving tasks. Venezza Koren In…" at bounding box center [58, 101] width 89 height 174
click at [72, 23] on div "Status No active tasks You are ready to start receiving tasks. Venezza Koren In…" at bounding box center [58, 101] width 89 height 174
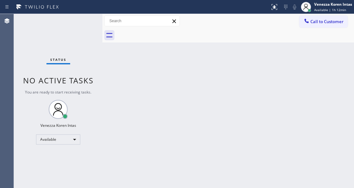
click at [73, 22] on div "Status No active tasks You are ready to start receiving tasks. Venezza Koren In…" at bounding box center [58, 101] width 89 height 174
click at [160, 90] on div "Back to Dashboard Change Sender ID Customers Technicians Select a contact Outbo…" at bounding box center [229, 101] width 252 height 174
click at [95, 63] on div "Status No active tasks You are ready to start receiving tasks. Venezza Koren In…" at bounding box center [58, 101] width 89 height 174
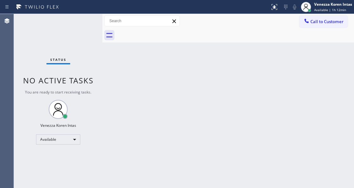
click at [85, 38] on div "Status No active tasks You are ready to start receiving tasks. Venezza Koren In…" at bounding box center [58, 101] width 89 height 174
click at [93, 24] on div "Status No active tasks You are ready to start receiving tasks. Venezza Koren In…" at bounding box center [58, 101] width 89 height 174
click at [86, 25] on div "Status No active tasks You are ready to start receiving tasks. Venezza Koren In…" at bounding box center [58, 101] width 89 height 174
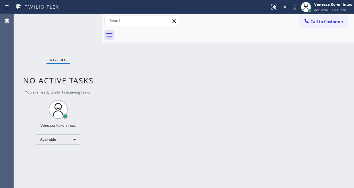
click at [86, 25] on div "Status No active tasks You are ready to start receiving tasks. Venezza Koren In…" at bounding box center [58, 101] width 89 height 174
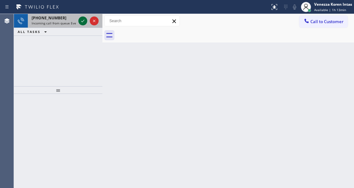
click at [82, 22] on icon at bounding box center [82, 21] width 3 height 3
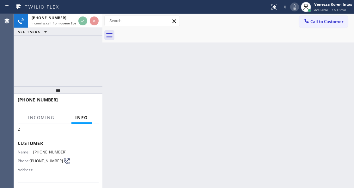
scroll to position [84, 0]
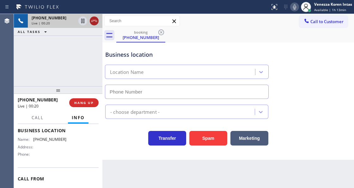
click at [93, 21] on icon at bounding box center [94, 21] width 6 height 2
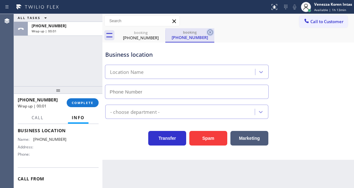
click at [211, 31] on icon at bounding box center [211, 32] width 8 height 8
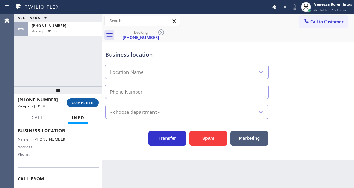
click at [78, 101] on span "COMPLETE" at bounding box center [83, 102] width 22 height 4
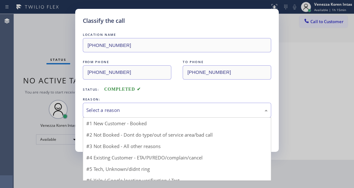
click at [144, 114] on div "Select a reason" at bounding box center [177, 109] width 182 height 7
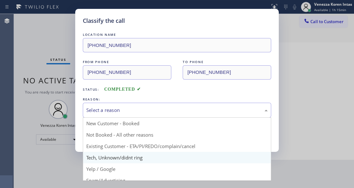
drag, startPoint x: 130, startPoint y: 160, endPoint x: 111, endPoint y: 140, distance: 28.2
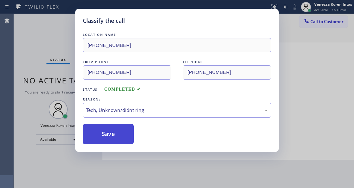
click at [110, 137] on button "Save" at bounding box center [108, 134] width 51 height 20
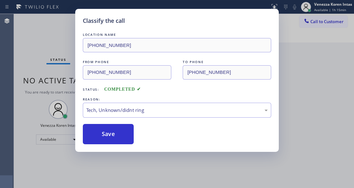
drag, startPoint x: 9, startPoint y: 63, endPoint x: 0, endPoint y: 56, distance: 11.9
click at [0, 56] on div "Classify the call LOCATION NAME [PHONE_NUMBER] FROM PHONE [PHONE_NUMBER] TO PHO…" at bounding box center [177, 94] width 354 height 188
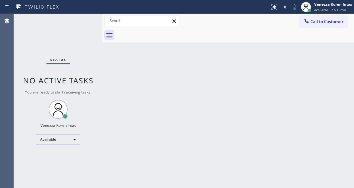
click at [42, 54] on div "Status No active tasks You are ready to start receiving tasks. Venezza Koren In…" at bounding box center [58, 101] width 89 height 174
click at [68, 43] on div "Status No active tasks You are ready to start receiving tasks. Venezza Koren In…" at bounding box center [58, 101] width 89 height 174
click at [78, 58] on div "Status No active tasks You are ready to start receiving tasks. Venezza Koren In…" at bounding box center [58, 101] width 89 height 174
click at [163, 58] on div "Back to Dashboard Change Sender ID Customers Technicians Select a contact Outbo…" at bounding box center [229, 101] width 252 height 174
drag, startPoint x: 124, startPoint y: 103, endPoint x: 16, endPoint y: 71, distance: 112.4
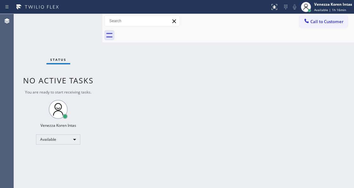
click at [124, 103] on div "Back to Dashboard Change Sender ID Customers Technicians Select a contact Outbo…" at bounding box center [229, 101] width 252 height 174
click at [78, 25] on div "Status No active tasks You are ready to start receiving tasks. Venezza Koren In…" at bounding box center [58, 101] width 89 height 174
click at [221, 47] on div "Back to Dashboard Change Sender ID Customers Technicians Select a contact Outbo…" at bounding box center [229, 101] width 252 height 174
drag, startPoint x: 101, startPoint y: 37, endPoint x: 17, endPoint y: 29, distance: 83.6
click at [101, 37] on div "Status No active tasks You are ready to start receiving tasks. Venezza Koren In…" at bounding box center [184, 101] width 340 height 174
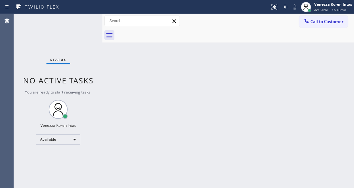
click at [73, 30] on div "Status No active tasks You are ready to start receiving tasks. Venezza Koren In…" at bounding box center [58, 101] width 89 height 174
click at [202, 97] on div "Back to Dashboard Change Sender ID Customers Technicians Select a contact Outbo…" at bounding box center [229, 101] width 252 height 174
click at [269, 104] on div "Back to Dashboard Change Sender ID Customers Technicians Select a contact Outbo…" at bounding box center [229, 101] width 252 height 174
click at [216, 27] on div "Call to Customer Outbound call Location Search location Your caller id phone nu…" at bounding box center [229, 21] width 252 height 14
click at [184, 47] on div "Back to Dashboard Change Sender ID Customers Technicians Select a contact Outbo…" at bounding box center [229, 101] width 252 height 174
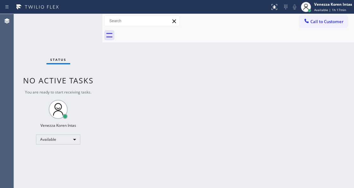
click at [159, 36] on div at bounding box center [235, 35] width 238 height 14
click at [70, 35] on div "Status No active tasks You are ready to start receiving tasks. Venezza Koren In…" at bounding box center [58, 101] width 89 height 174
click at [118, 78] on div "Back to Dashboard Change Sender ID Customers Technicians Select a contact Outbo…" at bounding box center [229, 101] width 252 height 174
click at [146, 84] on div "Back to Dashboard Change Sender ID Customers Technicians Select a contact Outbo…" at bounding box center [229, 101] width 252 height 174
click at [147, 84] on div "Back to Dashboard Change Sender ID Customers Technicians Select a contact Outbo…" at bounding box center [229, 101] width 252 height 174
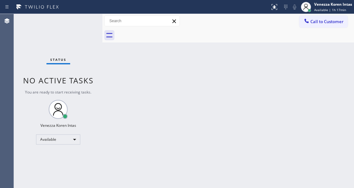
click at [147, 84] on div "Back to Dashboard Change Sender ID Customers Technicians Select a contact Outbo…" at bounding box center [229, 101] width 252 height 174
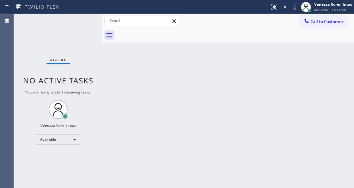
click at [147, 84] on div "Back to Dashboard Change Sender ID Customers Technicians Select a contact Outbo…" at bounding box center [229, 101] width 252 height 174
click at [147, 80] on div "Back to Dashboard Change Sender ID Customers Technicians Select a contact Outbo…" at bounding box center [229, 101] width 252 height 174
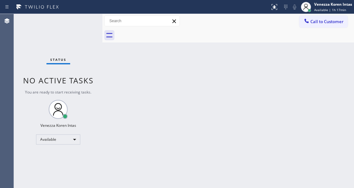
click at [147, 80] on div "Back to Dashboard Change Sender ID Customers Technicians Select a contact Outbo…" at bounding box center [229, 101] width 252 height 174
click at [107, 83] on div "Back to Dashboard Change Sender ID Customers Technicians Select a contact Outbo…" at bounding box center [229, 101] width 252 height 174
click at [84, 23] on div "Status No active tasks You are ready to start receiving tasks. Venezza Koren In…" at bounding box center [58, 101] width 89 height 174
drag, startPoint x: 143, startPoint y: 77, endPoint x: 233, endPoint y: 134, distance: 106.8
click at [145, 81] on div "Back to Dashboard Change Sender ID Customers Technicians Select a contact Outbo…" at bounding box center [229, 101] width 252 height 174
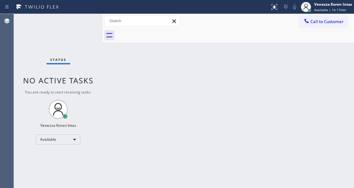
click at [236, 135] on div "Back to Dashboard Change Sender ID Customers Technicians Select a contact Outbo…" at bounding box center [229, 101] width 252 height 174
click at [236, 134] on div "Back to Dashboard Change Sender ID Customers Technicians Select a contact Outbo…" at bounding box center [229, 101] width 252 height 174
click at [93, 28] on div "Status No active tasks You are ready to start receiving tasks. Venezza Koren In…" at bounding box center [58, 101] width 89 height 174
drag, startPoint x: 70, startPoint y: 31, endPoint x: 82, endPoint y: 28, distance: 12.0
click at [76, 30] on div "Status No active tasks You are ready to start receiving tasks. Venezza Koren In…" at bounding box center [58, 101] width 89 height 174
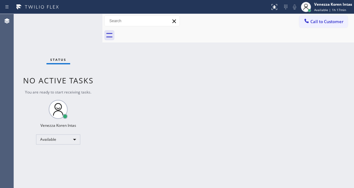
click at [82, 28] on div "Status No active tasks You are ready to start receiving tasks. Venezza Koren In…" at bounding box center [58, 101] width 89 height 174
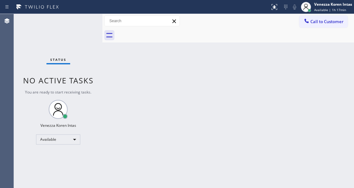
click at [82, 28] on div "Status No active tasks You are ready to start receiving tasks. Venezza Koren In…" at bounding box center [58, 101] width 89 height 174
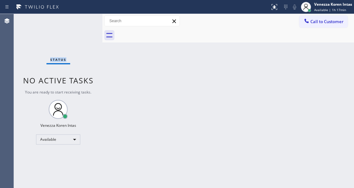
click at [84, 30] on div "Status No active tasks You are ready to start receiving tasks. Venezza Koren In…" at bounding box center [58, 101] width 89 height 174
drag, startPoint x: 86, startPoint y: 13, endPoint x: 84, endPoint y: 16, distance: 3.4
click at [86, 13] on div "Status report No issues detected If you experience an issue, please download th…" at bounding box center [177, 7] width 354 height 14
click at [84, 18] on div "Status No active tasks You are ready to start receiving tasks. Venezza Koren In…" at bounding box center [58, 101] width 89 height 174
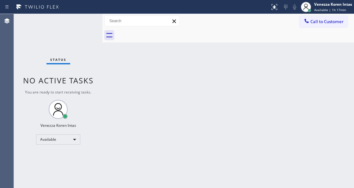
click at [135, 136] on div "Back to Dashboard Change Sender ID Customers Technicians Select a contact Outbo…" at bounding box center [229, 101] width 252 height 174
click at [203, 115] on div "Back to Dashboard Change Sender ID Customers Technicians Select a contact Outbo…" at bounding box center [229, 101] width 252 height 174
click at [103, 53] on div at bounding box center [103, 101] width 0 height 174
click at [187, 50] on div "Back to Dashboard Change Sender ID Customers Technicians Select a contact Outbo…" at bounding box center [229, 101] width 252 height 174
drag, startPoint x: 61, startPoint y: 31, endPoint x: 76, endPoint y: 35, distance: 15.2
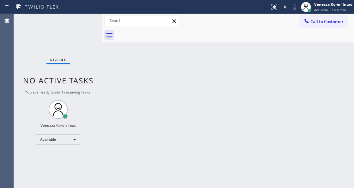
click at [61, 31] on div "Status No active tasks You are ready to start receiving tasks. Venezza Koren In…" at bounding box center [58, 101] width 89 height 174
click at [103, 46] on div at bounding box center [103, 101] width 0 height 174
click at [215, 36] on div at bounding box center [235, 35] width 238 height 14
drag, startPoint x: 86, startPoint y: 60, endPoint x: 84, endPoint y: 32, distance: 27.6
click at [86, 60] on div "Status No active tasks You are ready to start receiving tasks. Venezza Koren In…" at bounding box center [58, 101] width 89 height 174
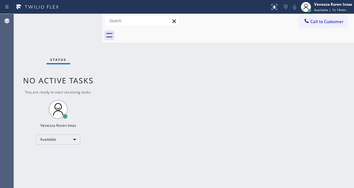
click at [84, 30] on div "Status No active tasks You are ready to start receiving tasks. Venezza Koren In…" at bounding box center [58, 101] width 89 height 174
drag, startPoint x: 54, startPoint y: 36, endPoint x: 17, endPoint y: 37, distance: 37.0
click at [53, 36] on div "Status No active tasks You are ready to start receiving tasks. Venezza Koren In…" at bounding box center [58, 101] width 89 height 174
click at [77, 22] on div "Status No active tasks You are ready to start receiving tasks. Venezza Koren In…" at bounding box center [58, 101] width 89 height 174
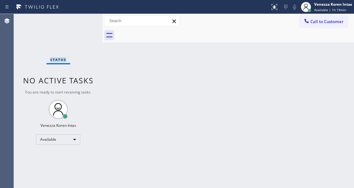
click at [77, 22] on div "Status No active tasks You are ready to start receiving tasks. Venezza Koren In…" at bounding box center [58, 101] width 89 height 174
click at [82, 22] on div "Status No active tasks You are ready to start receiving tasks. Venezza Koren In…" at bounding box center [58, 101] width 89 height 174
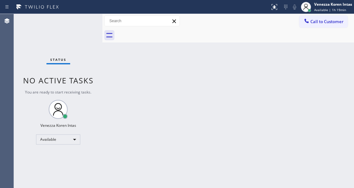
click at [96, 23] on div "Status No active tasks You are ready to start receiving tasks. Venezza Koren In…" at bounding box center [58, 101] width 89 height 174
click at [88, 22] on div "Status No active tasks You are ready to start receiving tasks. Venezza Koren In…" at bounding box center [58, 101] width 89 height 174
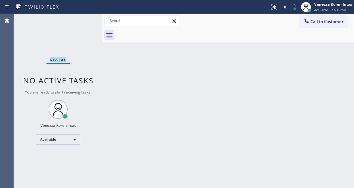
click at [88, 22] on div "Status No active tasks You are ready to start receiving tasks. Venezza Koren In…" at bounding box center [58, 101] width 89 height 174
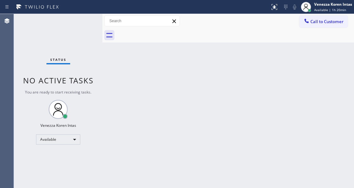
click at [88, 22] on div "Status No active tasks You are ready to start receiving tasks. Venezza Koren In…" at bounding box center [58, 101] width 89 height 174
click at [65, 28] on div "Status No active tasks You are ready to start receiving tasks. Venezza Koren In…" at bounding box center [58, 101] width 89 height 174
click at [74, 27] on div "Status No active tasks You are ready to start receiving tasks. Venezza Koren In…" at bounding box center [58, 101] width 89 height 174
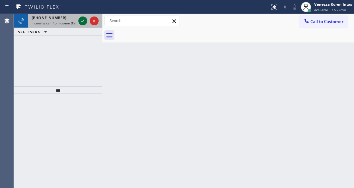
click at [83, 23] on icon at bounding box center [83, 21] width 8 height 8
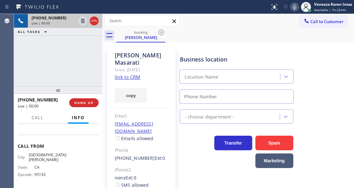
type input "[PHONE_NUMBER]"
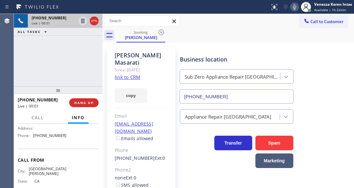
scroll to position [105, 0]
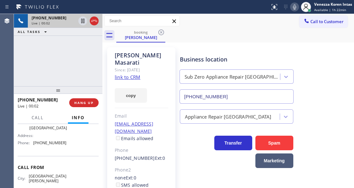
click at [142, 70] on div "[PERSON_NAME] Since: [DATE] link to CRM copy Email [EMAIL_ADDRESS][DOMAIN_NAME]…" at bounding box center [141, 148] width 68 height 203
click at [139, 74] on link "link to CRM" at bounding box center [128, 77] width 26 height 6
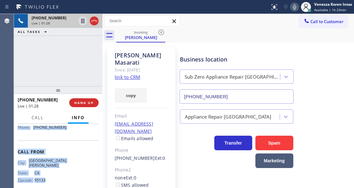
scroll to position [133, 0]
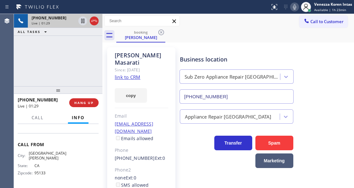
drag, startPoint x: 17, startPoint y: 162, endPoint x: 75, endPoint y: 135, distance: 64.0
click at [75, 135] on div "Context Queue: [Test] All Priority: 2 Customer Name: [PERSON_NAME] Phone: [PHON…" at bounding box center [58, 156] width 89 height 64
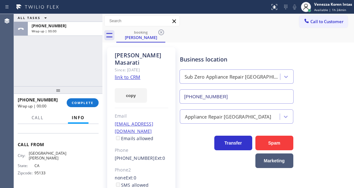
drag, startPoint x: 81, startPoint y: 99, endPoint x: 121, endPoint y: 105, distance: 40.0
click at [82, 100] on button "COMPLETE" at bounding box center [83, 102] width 32 height 9
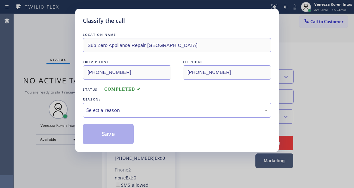
click at [140, 118] on div "LOCATION NAME Sub Zero Appliance Repair [GEOGRAPHIC_DATA] FROM PHONE [PHONE_NUM…" at bounding box center [177, 87] width 189 height 113
click at [140, 114] on div "Select a reason" at bounding box center [177, 110] width 189 height 15
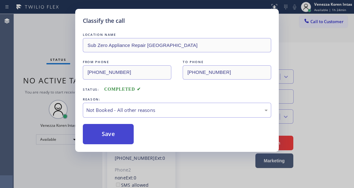
click at [130, 136] on button "Save" at bounding box center [108, 134] width 51 height 20
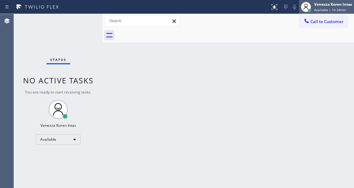
click at [323, 8] on span "Available | 1h 24min" at bounding box center [330, 10] width 32 height 4
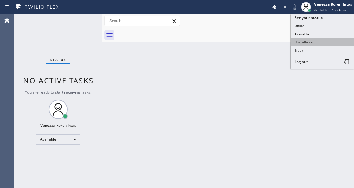
click at [322, 41] on button "Unavailable" at bounding box center [322, 42] width 63 height 8
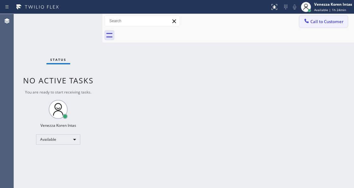
click at [327, 22] on span "Call to Customer" at bounding box center [327, 22] width 33 height 6
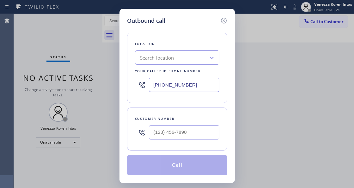
drag, startPoint x: 174, startPoint y: 85, endPoint x: 190, endPoint y: 88, distance: 15.9
click at [174, 85] on input "[PHONE_NUMBER]" at bounding box center [184, 85] width 71 height 14
drag, startPoint x: 190, startPoint y: 84, endPoint x: 150, endPoint y: 83, distance: 40.5
click at [151, 83] on input "[PHONE_NUMBER]" at bounding box center [184, 85] width 71 height 14
paste input "408) 692-9515"
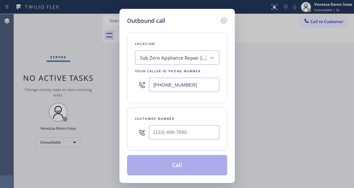
type input "[PHONE_NUMBER]"
click at [177, 133] on input "(___) ___-____" at bounding box center [184, 132] width 71 height 14
paste input "408) 396-3867"
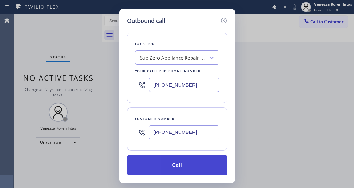
type input "[PHONE_NUMBER]"
click at [180, 167] on button "Call" at bounding box center [177, 165] width 100 height 20
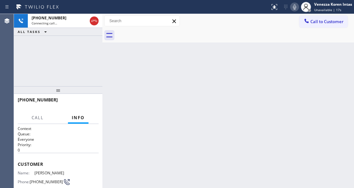
drag, startPoint x: 116, startPoint y: 76, endPoint x: 123, endPoint y: 76, distance: 7.0
click at [116, 76] on div "Back to Dashboard Change Sender ID Customers Technicians Select a contact Outbo…" at bounding box center [229, 101] width 252 height 174
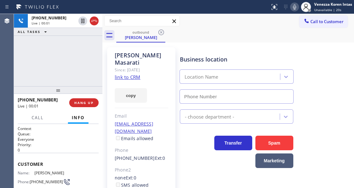
type input "[PHONE_NUMBER]"
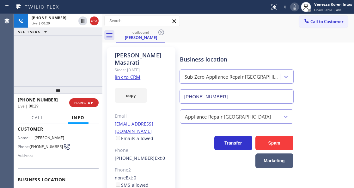
scroll to position [63, 0]
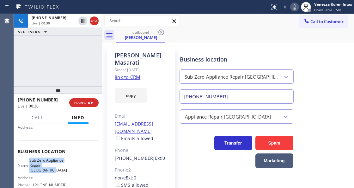
drag, startPoint x: 34, startPoint y: 156, endPoint x: 55, endPoint y: 169, distance: 24.7
click at [55, 169] on div "Business location Name: Sub Zero Appliance Repair [GEOGRAPHIC_DATA] Address: Ph…" at bounding box center [58, 169] width 81 height 58
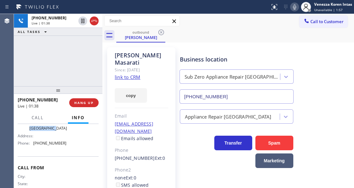
scroll to position [105, 0]
drag, startPoint x: 63, startPoint y: 145, endPoint x: 34, endPoint y: 144, distance: 28.5
click at [34, 144] on span "[PHONE_NUMBER]" at bounding box center [49, 142] width 33 height 5
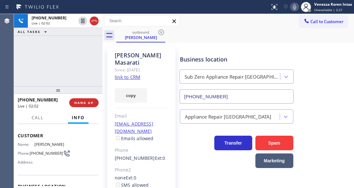
scroll to position [21, 0]
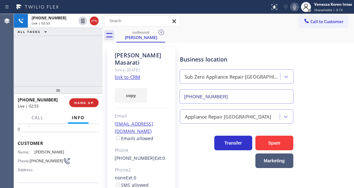
click at [87, 94] on div at bounding box center [58, 90] width 89 height 8
click at [92, 105] on button "HANG UP" at bounding box center [83, 102] width 29 height 9
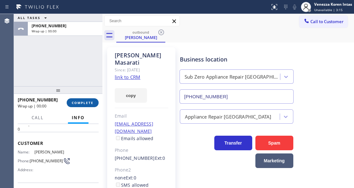
click at [92, 104] on span "COMPLETE" at bounding box center [83, 102] width 22 height 4
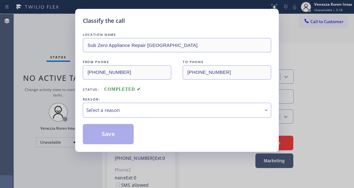
click at [121, 113] on div "Select a reason" at bounding box center [177, 109] width 182 height 7
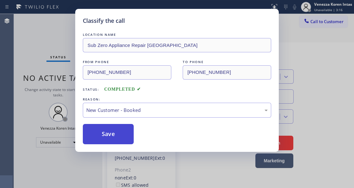
click at [122, 130] on button "Save" at bounding box center [108, 134] width 51 height 20
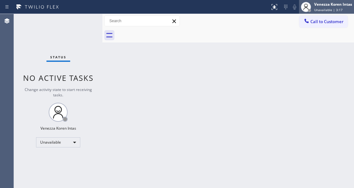
click at [315, 7] on div "Venezza Koren Intas Unavailable | 3:17" at bounding box center [333, 6] width 41 height 11
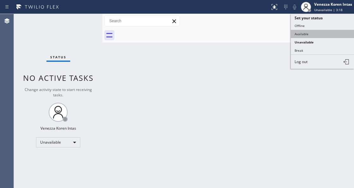
click at [317, 32] on button "Available" at bounding box center [322, 34] width 63 height 8
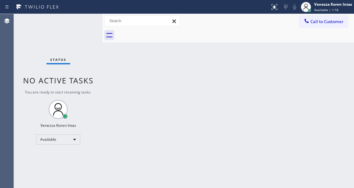
drag, startPoint x: 59, startPoint y: 50, endPoint x: 113, endPoint y: 60, distance: 54.3
click at [59, 50] on div "Status No active tasks You are ready to start receiving tasks. Venezza Koren In…" at bounding box center [58, 101] width 89 height 174
click at [39, 52] on div "Status No active tasks You are ready to start receiving tasks. Venezza Koren In…" at bounding box center [58, 101] width 89 height 174
click at [69, 41] on div "Status No active tasks You are ready to start receiving tasks. Venezza Koren In…" at bounding box center [58, 101] width 89 height 174
click at [116, 97] on div "Back to Dashboard Change Sender ID Customers Technicians Select a contact Outbo…" at bounding box center [229, 101] width 252 height 174
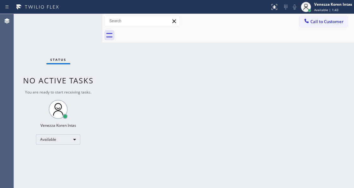
click at [136, 72] on div "Back to Dashboard Change Sender ID Customers Technicians Select a contact Outbo…" at bounding box center [229, 101] width 252 height 174
click at [173, 56] on div "Back to Dashboard Change Sender ID Customers Technicians Select a contact Outbo…" at bounding box center [229, 101] width 252 height 174
click at [66, 40] on div "Status No active tasks You are ready to start receiving tasks. Venezza Koren In…" at bounding box center [58, 101] width 89 height 174
click at [23, 31] on div "Status No active tasks You are ready to start receiving tasks. Venezza Koren In…" at bounding box center [58, 101] width 89 height 174
click at [82, 29] on div "Status No active tasks You are ready to start receiving tasks. Venezza Koren In…" at bounding box center [58, 101] width 89 height 174
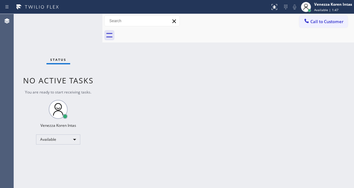
click at [96, 24] on div "Status No active tasks You are ready to start receiving tasks. Venezza Koren In…" at bounding box center [58, 101] width 89 height 174
click at [126, 26] on div at bounding box center [142, 21] width 76 height 11
click at [146, 53] on div "Back to Dashboard Change Sender ID Customers Technicians Select a contact Outbo…" at bounding box center [229, 101] width 252 height 174
click at [206, 97] on div "Back to Dashboard Change Sender ID Customers Technicians Select a contact Outbo…" at bounding box center [229, 101] width 252 height 174
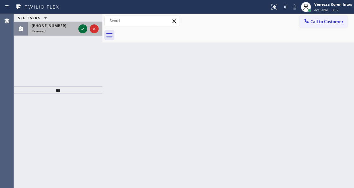
click at [82, 31] on icon at bounding box center [83, 29] width 8 height 8
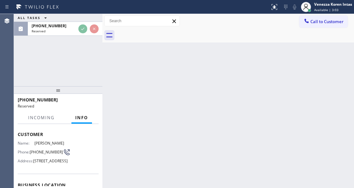
scroll to position [63, 0]
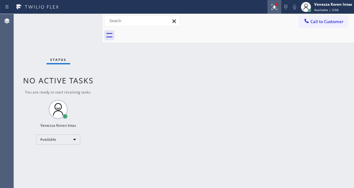
click at [269, 3] on button at bounding box center [275, 7] width 14 height 14
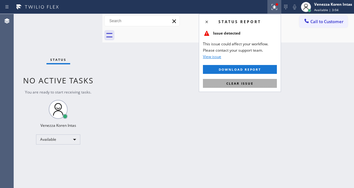
click at [247, 85] on span "Clear issue" at bounding box center [240, 83] width 27 height 4
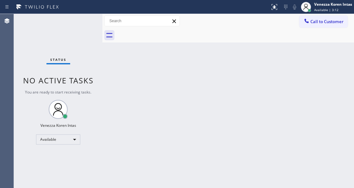
click at [155, 87] on div "Back to Dashboard Change Sender ID Customers Technicians Select a contact Outbo…" at bounding box center [229, 101] width 252 height 174
click at [66, 25] on div "Status No active tasks You are ready to start receiving tasks. Venezza Koren In…" at bounding box center [58, 101] width 89 height 174
click at [77, 24] on div "Status No active tasks You are ready to start receiving tasks. Venezza Koren In…" at bounding box center [58, 101] width 89 height 174
click at [78, 22] on div "Status No active tasks You are ready to start receiving tasks. Venezza Koren In…" at bounding box center [58, 101] width 89 height 174
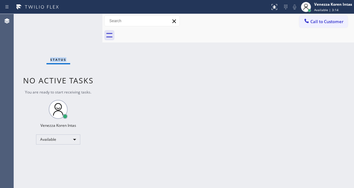
click at [78, 22] on div "Status No active tasks You are ready to start receiving tasks. Venezza Koren In…" at bounding box center [58, 101] width 89 height 174
click at [82, 38] on div "Status No active tasks You are ready to start receiving tasks. Venezza Koren In…" at bounding box center [58, 101] width 89 height 174
click at [148, 86] on div "Back to Dashboard Change Sender ID Customers Technicians Select a contact Outbo…" at bounding box center [229, 101] width 252 height 174
click at [38, 61] on div "Status No active tasks You are ready to start receiving tasks. Venezza Koren In…" at bounding box center [58, 101] width 89 height 174
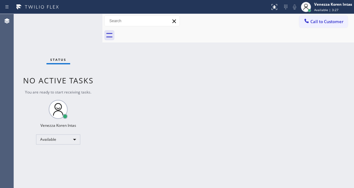
drag, startPoint x: 101, startPoint y: 66, endPoint x: 103, endPoint y: 63, distance: 3.7
click at [103, 66] on div at bounding box center [103, 101] width 0 height 174
click at [87, 22] on div "Status No active tasks You are ready to start receiving tasks. Venezza Koren In…" at bounding box center [58, 101] width 89 height 174
click at [109, 122] on div "Back to Dashboard Change Sender ID Customers Technicians Select a contact Outbo…" at bounding box center [229, 101] width 252 height 174
click at [14, 35] on div "Status No active tasks You are ready to start receiving tasks. Venezza Koren In…" at bounding box center [58, 101] width 89 height 174
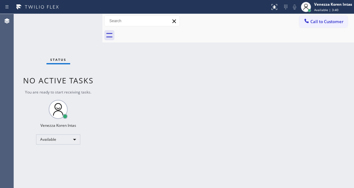
drag, startPoint x: 41, startPoint y: 35, endPoint x: 44, endPoint y: 35, distance: 3.5
click at [41, 35] on div "Status No active tasks You are ready to start receiving tasks. Venezza Koren In…" at bounding box center [58, 101] width 89 height 174
click at [265, 58] on div "Back to Dashboard Change Sender ID Customers Technicians Select a contact Outbo…" at bounding box center [229, 101] width 252 height 174
click at [82, 31] on div "Status No active tasks You are ready to start receiving tasks. Venezza Koren In…" at bounding box center [58, 101] width 89 height 174
drag, startPoint x: 78, startPoint y: 32, endPoint x: 15, endPoint y: 36, distance: 63.4
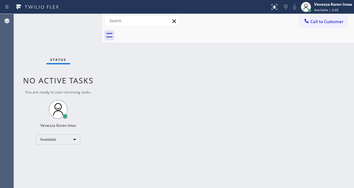
click at [77, 32] on div "Status No active tasks You are ready to start receiving tasks. Venezza Koren In…" at bounding box center [58, 101] width 89 height 174
drag, startPoint x: 63, startPoint y: 30, endPoint x: 69, endPoint y: 49, distance: 20.1
click at [63, 30] on div "Status No active tasks You are ready to start receiving tasks. Venezza Koren In…" at bounding box center [58, 101] width 89 height 174
click at [113, 98] on div "Back to Dashboard Change Sender ID Customers Technicians Select a contact Outbo…" at bounding box center [229, 101] width 252 height 174
click at [143, 71] on div "Back to Dashboard Change Sender ID Customers Technicians Select a contact Outbo…" at bounding box center [229, 101] width 252 height 174
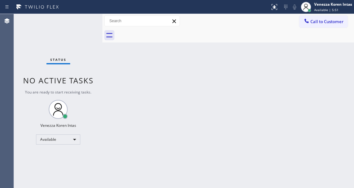
click at [66, 26] on div "Status No active tasks You are ready to start receiving tasks. Venezza Koren In…" at bounding box center [58, 101] width 89 height 174
drag, startPoint x: 163, startPoint y: 90, endPoint x: 157, endPoint y: 94, distance: 6.5
click at [160, 92] on div "Back to Dashboard Change Sender ID Customers Technicians Select a contact Outbo…" at bounding box center [229, 101] width 252 height 174
drag, startPoint x: 67, startPoint y: 37, endPoint x: 112, endPoint y: 127, distance: 100.3
click at [67, 37] on div "Status No active tasks You are ready to start receiving tasks. Venezza Koren In…" at bounding box center [58, 101] width 89 height 174
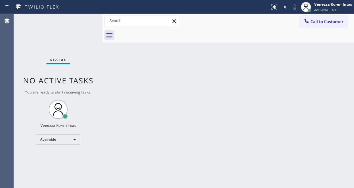
drag, startPoint x: 77, startPoint y: 70, endPoint x: 77, endPoint y: 73, distance: 3.2
click at [77, 70] on div "Status No active tasks You are ready to start receiving tasks. Venezza Koren In…" at bounding box center [58, 101] width 89 height 174
click at [130, 84] on div "Back to Dashboard Change Sender ID Customers Technicians Select a contact Outbo…" at bounding box center [229, 101] width 252 height 174
drag, startPoint x: 133, startPoint y: 70, endPoint x: 252, endPoint y: 53, distance: 120.2
click at [170, 68] on div "Back to Dashboard Change Sender ID Customers Technicians Select a contact Outbo…" at bounding box center [229, 101] width 252 height 174
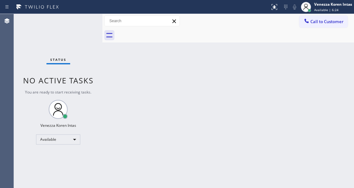
click at [224, 53] on div "Back to Dashboard Change Sender ID Customers Technicians Select a contact Outbo…" at bounding box center [229, 101] width 252 height 174
click at [103, 71] on div at bounding box center [103, 101] width 0 height 174
click at [321, 6] on div "Venezza Koren Intas" at bounding box center [333, 4] width 38 height 5
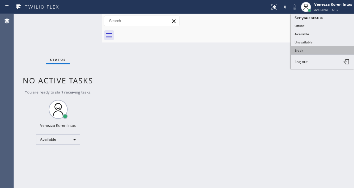
click at [314, 50] on button "Break" at bounding box center [322, 50] width 63 height 8
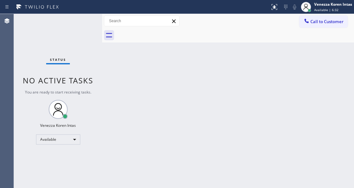
click at [210, 83] on div "Back to Dashboard Change Sender ID Customers Technicians Select a contact Outbo…" at bounding box center [228, 101] width 252 height 174
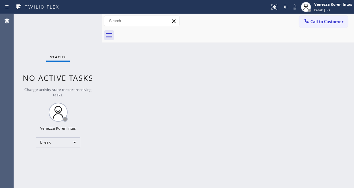
click at [274, 53] on div "Back to Dashboard Change Sender ID Customers Technicians Select a contact Outbo…" at bounding box center [228, 101] width 252 height 174
drag, startPoint x: 99, startPoint y: 74, endPoint x: 121, endPoint y: 86, distance: 24.6
click at [99, 74] on div "Status No active tasks Change activity state to start receiving tasks. Venezza …" at bounding box center [58, 101] width 88 height 174
click at [240, 52] on div "Back to Dashboard Change Sender ID Customers Technicians Select a contact Outbo…" at bounding box center [228, 101] width 252 height 174
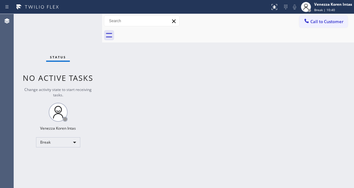
click at [273, 61] on div "Back to Dashboard Change Sender ID Customers Technicians Select a contact Outbo…" at bounding box center [228, 101] width 252 height 174
click at [233, 58] on div "Back to Dashboard Change Sender ID Customers Technicians Select a contact Outbo…" at bounding box center [228, 101] width 252 height 174
click at [226, 38] on div at bounding box center [235, 35] width 238 height 14
click at [206, 104] on div "Back to Dashboard Change Sender ID Customers Technicians Select a contact Outbo…" at bounding box center [228, 101] width 252 height 174
click at [25, 36] on div "Status No active tasks Change activity state to start receiving tasks. Venezza …" at bounding box center [58, 101] width 88 height 174
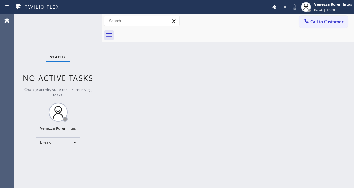
click at [80, 34] on div "Status No active tasks Change activity state to start receiving tasks. Venezza …" at bounding box center [58, 101] width 88 height 174
click at [84, 32] on div "Status No active tasks Change activity state to start receiving tasks. Venezza …" at bounding box center [58, 101] width 88 height 174
click at [245, 81] on div "Back to Dashboard Change Sender ID Customers Technicians Select a contact Outbo…" at bounding box center [228, 101] width 252 height 174
click at [129, 183] on div "Back to Dashboard Change Sender ID Customers Technicians Select a contact Outbo…" at bounding box center [228, 101] width 252 height 174
click at [120, 101] on div "Back to Dashboard Change Sender ID Customers Technicians Select a contact Outbo…" at bounding box center [228, 101] width 252 height 174
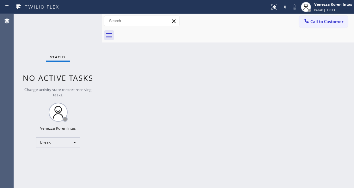
drag, startPoint x: 94, startPoint y: 65, endPoint x: 84, endPoint y: 22, distance: 44.0
click at [94, 55] on div "Status No active tasks Change activity state to start receiving tasks. Venezza …" at bounding box center [58, 101] width 88 height 174
click at [81, 17] on div "Status No active tasks Change activity state to start receiving tasks. Venezza …" at bounding box center [58, 101] width 88 height 174
click at [7, 28] on div "Agent Desktop" at bounding box center [7, 101] width 14 height 174
click at [92, 24] on div "Status No active tasks Change activity state to start receiving tasks. Venezza …" at bounding box center [58, 101] width 88 height 174
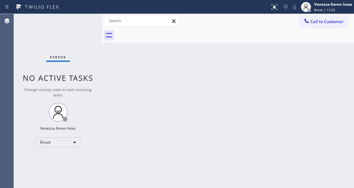
click at [92, 24] on div "Status No active tasks Change activity state to start receiving tasks. Venezza …" at bounding box center [58, 101] width 88 height 174
click at [85, 33] on div "Status No active tasks Change activity state to start receiving tasks. Venezza …" at bounding box center [58, 101] width 88 height 174
click at [87, 43] on div "Status No active tasks Change activity state to start receiving tasks. Venezza …" at bounding box center [58, 101] width 88 height 174
drag, startPoint x: 120, startPoint y: 97, endPoint x: 88, endPoint y: 156, distance: 66.4
click at [119, 98] on div "Back to Dashboard Change Sender ID Customers Technicians Select a contact Outbo…" at bounding box center [228, 101] width 252 height 174
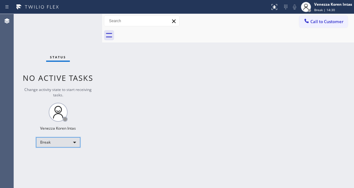
click at [66, 142] on div "Break" at bounding box center [58, 142] width 44 height 10
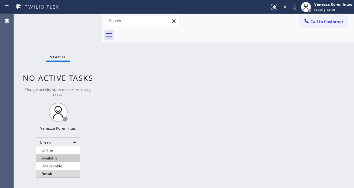
click at [57, 158] on li "Available" at bounding box center [57, 158] width 43 height 8
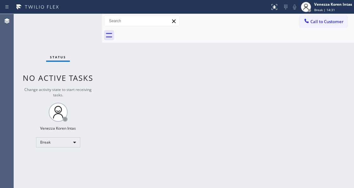
click at [166, 114] on div "Back to Dashboard Change Sender ID Customers Technicians Select a contact Outbo…" at bounding box center [228, 101] width 252 height 174
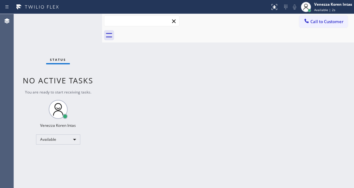
click at [178, 26] on input "text" at bounding box center [141, 21] width 75 height 10
drag, startPoint x: 77, startPoint y: 59, endPoint x: 123, endPoint y: 123, distance: 78.3
click at [77, 59] on div "Status No active tasks You are ready to start receiving tasks. Venezza Koren In…" at bounding box center [58, 101] width 88 height 174
click at [102, 47] on div at bounding box center [102, 101] width 0 height 174
click at [61, 26] on div "Status No active tasks You are ready to start receiving tasks. Venezza Koren In…" at bounding box center [58, 101] width 88 height 174
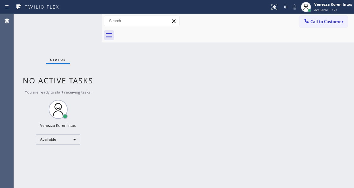
click at [82, 22] on div "Status No active tasks You are ready to start receiving tasks. Venezza Koren In…" at bounding box center [58, 101] width 88 height 174
click at [106, 66] on div "Back to Dashboard Change Sender ID Customers Technicians Select a contact Outbo…" at bounding box center [228, 101] width 252 height 174
drag, startPoint x: 82, startPoint y: 30, endPoint x: 62, endPoint y: 34, distance: 20.2
click at [82, 30] on div "Status No active tasks You are ready to start receiving tasks. Venezza Koren In…" at bounding box center [58, 101] width 88 height 174
click at [88, 35] on div "Status No active tasks You are ready to start receiving tasks. Venezza Koren In…" at bounding box center [58, 101] width 88 height 174
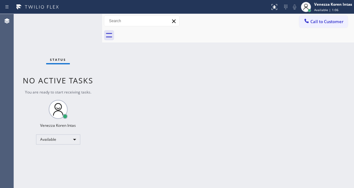
click at [85, 34] on div "Status No active tasks You are ready to start receiving tasks. Venezza Koren In…" at bounding box center [58, 101] width 88 height 174
click at [177, 96] on div "Back to Dashboard Change Sender ID Customers Technicians Select a contact Outbo…" at bounding box center [228, 101] width 252 height 174
click at [50, 39] on div "Status No active tasks You are ready to start receiving tasks. Venezza Koren In…" at bounding box center [58, 101] width 88 height 174
click at [118, 102] on div "Back to Dashboard Change Sender ID Customers Technicians Select a contact Outbo…" at bounding box center [228, 101] width 252 height 174
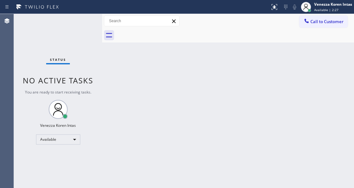
click at [211, 67] on div "Back to Dashboard Change Sender ID Customers Technicians Select a contact Outbo…" at bounding box center [228, 101] width 252 height 174
drag, startPoint x: 211, startPoint y: 50, endPoint x: 211, endPoint y: 53, distance: 3.2
click at [211, 51] on div "Back to Dashboard Change Sender ID Customers Technicians Select a contact Outbo…" at bounding box center [228, 101] width 252 height 174
click at [97, 18] on div "Status No active tasks You are ready to start receiving tasks. Venezza Koren In…" at bounding box center [58, 101] width 88 height 174
click at [92, 17] on div "Status No active tasks You are ready to start receiving tasks. Venezza Koren In…" at bounding box center [58, 101] width 88 height 174
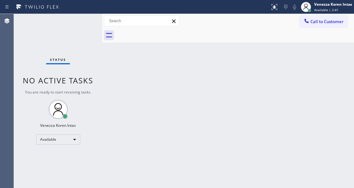
drag, startPoint x: 97, startPoint y: 17, endPoint x: 90, endPoint y: 19, distance: 7.5
click at [95, 18] on div "Status No active tasks You are ready to start receiving tasks. Venezza Koren In…" at bounding box center [58, 101] width 88 height 174
click at [88, 19] on div "Status No active tasks You are ready to start receiving tasks. Venezza Koren In…" at bounding box center [58, 101] width 88 height 174
drag, startPoint x: 61, startPoint y: 53, endPoint x: 77, endPoint y: 76, distance: 27.3
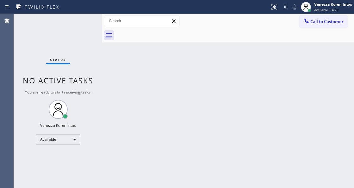
click at [61, 53] on div "Status No active tasks You are ready to start receiving tasks. Venezza Koren In…" at bounding box center [58, 101] width 88 height 174
click at [102, 63] on div at bounding box center [102, 101] width 0 height 174
click at [69, 21] on div "Status No active tasks You are ready to start receiving tasks. Venezza Koren In…" at bounding box center [58, 101] width 88 height 174
drag, startPoint x: 70, startPoint y: 21, endPoint x: 80, endPoint y: 22, distance: 10.1
click at [72, 21] on div "Status No active tasks You are ready to start receiving tasks. Venezza Koren In…" at bounding box center [58, 101] width 88 height 174
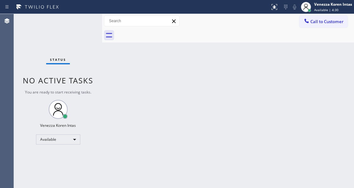
drag, startPoint x: 80, startPoint y: 22, endPoint x: 91, endPoint y: 20, distance: 10.9
click at [81, 22] on div "Status No active tasks You are ready to start receiving tasks. Venezza Koren In…" at bounding box center [58, 101] width 88 height 174
click at [91, 20] on div "Status No active tasks You are ready to start receiving tasks. Venezza Koren In…" at bounding box center [58, 101] width 88 height 174
click at [100, 28] on div "Status No active tasks You are ready to start receiving tasks. Venezza Koren In…" at bounding box center [58, 101] width 88 height 174
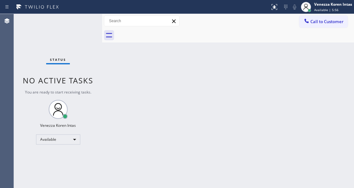
drag, startPoint x: 78, startPoint y: 32, endPoint x: 15, endPoint y: 32, distance: 63.0
click at [75, 32] on div "Status No active tasks You are ready to start receiving tasks. Venezza Koren In…" at bounding box center [58, 101] width 88 height 174
click at [94, 33] on div "Status No active tasks You are ready to start receiving tasks. Venezza Koren In…" at bounding box center [58, 101] width 88 height 174
click at [102, 71] on div at bounding box center [102, 101] width 0 height 174
click at [64, 21] on div "Status No active tasks You are ready to start receiving tasks. Venezza Koren In…" at bounding box center [58, 101] width 88 height 174
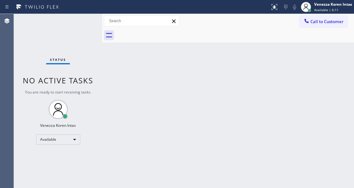
drag, startPoint x: 76, startPoint y: 28, endPoint x: 87, endPoint y: 20, distance: 13.9
click at [76, 27] on div "Status No active tasks You are ready to start receiving tasks. Venezza Koren In…" at bounding box center [58, 101] width 88 height 174
click at [87, 20] on div "Status No active tasks You are ready to start receiving tasks. Venezza Koren In…" at bounding box center [58, 101] width 88 height 174
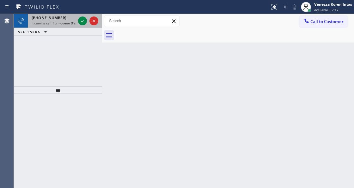
click at [76, 24] on div "[PHONE_NUMBER] Incoming call from queue [Test] All" at bounding box center [52, 21] width 49 height 14
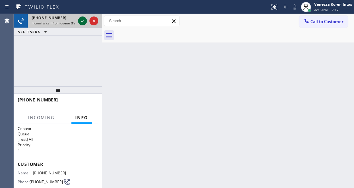
click at [80, 23] on icon at bounding box center [83, 21] width 8 height 8
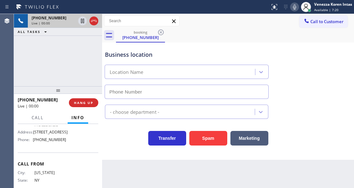
type input "[PHONE_NUMBER]"
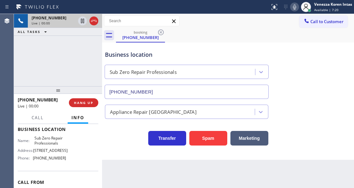
scroll to position [63, 0]
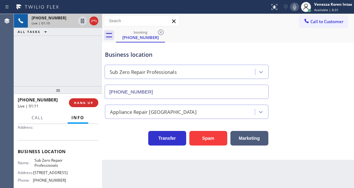
click at [92, 69] on div "[PHONE_NUMBER] Live | 01:10 ALL TASKS ALL TASKS ACTIVE TASKS TASKS IN WRAP UP" at bounding box center [58, 50] width 88 height 72
drag, startPoint x: 32, startPoint y: 158, endPoint x: 57, endPoint y: 164, distance: 25.3
click at [57, 164] on div "Name: Sub Zero Repair Professionals" at bounding box center [42, 163] width 48 height 10
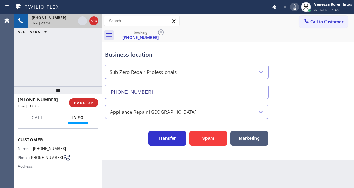
scroll to position [21, 0]
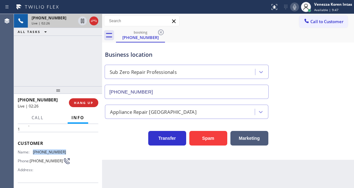
drag, startPoint x: 62, startPoint y: 150, endPoint x: 34, endPoint y: 150, distance: 28.8
click at [34, 150] on span "[PHONE_NUMBER]" at bounding box center [49, 151] width 33 height 5
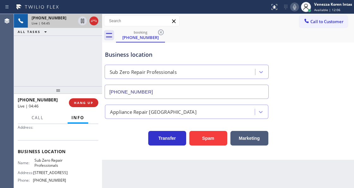
scroll to position [84, 0]
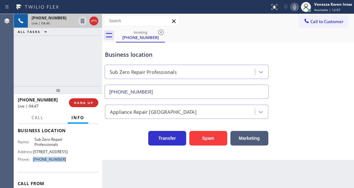
drag, startPoint x: 66, startPoint y: 165, endPoint x: 32, endPoint y: 165, distance: 34.5
click at [32, 164] on div "Name: Sub Zero Repair Professionals Address: [STREET_ADDRESS] Phone: [PHONE_NUM…" at bounding box center [58, 150] width 81 height 27
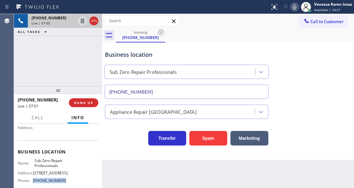
scroll to position [0, 0]
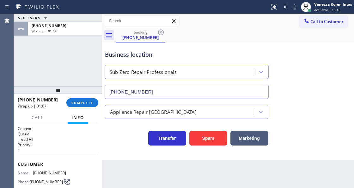
click at [96, 97] on div "[PHONE_NUMBER] Wrap up | 01:07 COMPLETE" at bounding box center [58, 102] width 81 height 16
click at [95, 100] on button "COMPLETE" at bounding box center [82, 102] width 32 height 9
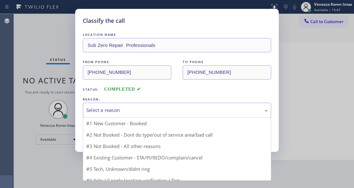
click at [130, 112] on div "Select a reason" at bounding box center [177, 109] width 182 height 7
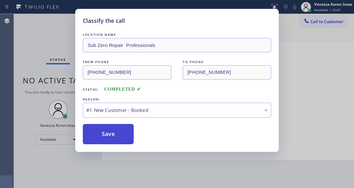
click at [124, 129] on button "Save" at bounding box center [108, 134] width 51 height 20
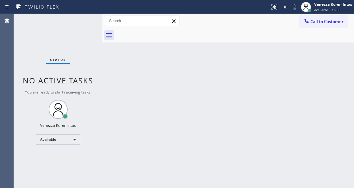
drag, startPoint x: 164, startPoint y: 95, endPoint x: 136, endPoint y: 140, distance: 52.2
click at [163, 96] on div "Back to Dashboard Change Sender ID Customers Technicians Select a contact Outbo…" at bounding box center [228, 101] width 252 height 174
click at [94, 30] on div "Status No active tasks You are ready to start receiving tasks. Venezza Koren In…" at bounding box center [58, 101] width 88 height 174
click at [202, 87] on div "Back to Dashboard Change Sender ID Customers Technicians Select a contact Outbo…" at bounding box center [228, 101] width 252 height 174
click at [96, 56] on div "Status No active tasks You are ready to start receiving tasks. Venezza Koren In…" at bounding box center [58, 101] width 88 height 174
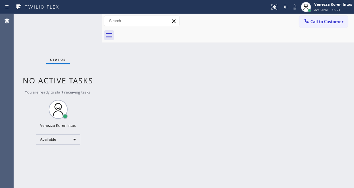
click at [90, 34] on div "Status No active tasks You are ready to start receiving tasks. Venezza Koren In…" at bounding box center [58, 101] width 88 height 174
click at [44, 50] on div "Status No active tasks You are ready to start receiving tasks. Venezza Koren In…" at bounding box center [58, 101] width 88 height 174
click at [84, 25] on div "Status No active tasks You are ready to start receiving tasks. Venezza Koren In…" at bounding box center [58, 101] width 88 height 174
click at [84, 26] on div "Status No active tasks You are ready to start receiving tasks. Venezza Koren In…" at bounding box center [58, 101] width 88 height 174
click at [92, 38] on div "Status No active tasks You are ready to start receiving tasks. Venezza Koren In…" at bounding box center [58, 101] width 88 height 174
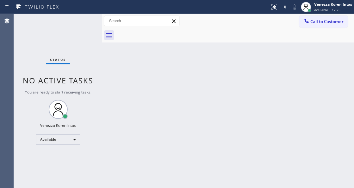
click at [80, 26] on div "Status No active tasks You are ready to start receiving tasks. Venezza Koren In…" at bounding box center [58, 101] width 88 height 174
click at [189, 94] on div "Back to Dashboard Change Sender ID Customers Technicians Select a contact Outbo…" at bounding box center [228, 101] width 252 height 174
click at [102, 58] on div at bounding box center [102, 101] width 0 height 174
drag, startPoint x: 164, startPoint y: 160, endPoint x: 162, endPoint y: 184, distance: 23.8
click at [165, 173] on div "Back to Dashboard Change Sender ID Customers Technicians Select a contact Outbo…" at bounding box center [228, 101] width 252 height 174
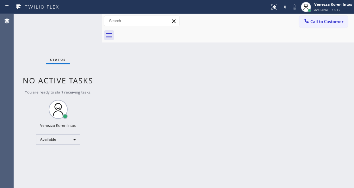
click at [156, 107] on div "Back to Dashboard Change Sender ID Customers Technicians Select a contact Outbo…" at bounding box center [228, 101] width 252 height 174
click at [197, 114] on div "Back to Dashboard Change Sender ID Customers Technicians Select a contact Outbo…" at bounding box center [228, 101] width 252 height 174
drag, startPoint x: 79, startPoint y: 35, endPoint x: 87, endPoint y: 34, distance: 7.7
click at [79, 35] on div "Status No active tasks You are ready to start receiving tasks. Venezza Koren In…" at bounding box center [58, 101] width 88 height 174
click at [173, 85] on div "Back to Dashboard Change Sender ID Customers Technicians Select a contact Outbo…" at bounding box center [228, 101] width 252 height 174
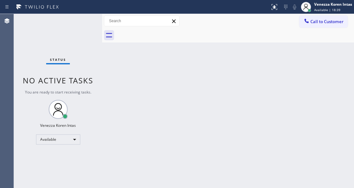
click at [78, 32] on div "Status No active tasks You are ready to start receiving tasks. Venezza Koren In…" at bounding box center [58, 101] width 88 height 174
drag, startPoint x: 168, startPoint y: 72, endPoint x: 141, endPoint y: 148, distance: 81.5
click at [165, 81] on div "Back to Dashboard Change Sender ID Customers Technicians Select a contact Outbo…" at bounding box center [228, 101] width 252 height 174
drag, startPoint x: 108, startPoint y: 80, endPoint x: 99, endPoint y: 59, distance: 23.0
click at [108, 80] on div "Back to Dashboard Change Sender ID Customers Technicians Select a contact Outbo…" at bounding box center [228, 101] width 252 height 174
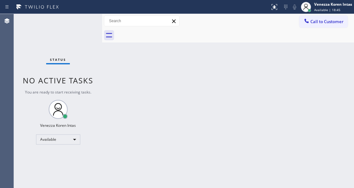
click at [59, 21] on div "Status No active tasks You are ready to start receiving tasks. Venezza Koren In…" at bounding box center [58, 101] width 88 height 174
click at [82, 15] on div "Status No active tasks You are ready to start receiving tasks. Venezza Koren In…" at bounding box center [58, 101] width 88 height 174
drag, startPoint x: 73, startPoint y: 8, endPoint x: 73, endPoint y: 13, distance: 5.7
click at [73, 8] on div at bounding box center [135, 7] width 265 height 10
click at [74, 22] on div "Status No active tasks You are ready to start receiving tasks. Venezza Koren In…" at bounding box center [58, 101] width 88 height 174
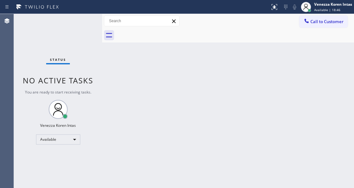
click at [83, 22] on div "Status No active tasks You are ready to start receiving tasks. Venezza Koren In…" at bounding box center [58, 101] width 88 height 174
drag, startPoint x: 101, startPoint y: 22, endPoint x: 90, endPoint y: 16, distance: 11.9
click at [102, 22] on div at bounding box center [102, 101] width 0 height 174
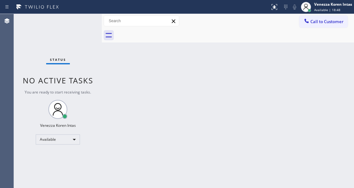
click at [90, 16] on div "Status No active tasks You are ready to start receiving tasks. Venezza Koren In…" at bounding box center [58, 101] width 88 height 174
click at [89, 16] on div "Status No active tasks You are ready to start receiving tasks. Venezza Koren In…" at bounding box center [58, 101] width 88 height 174
drag, startPoint x: 72, startPoint y: 42, endPoint x: 74, endPoint y: 44, distance: 3.4
click at [72, 42] on div "Status No active tasks You are ready to start receiving tasks. Venezza Koren In…" at bounding box center [58, 101] width 88 height 174
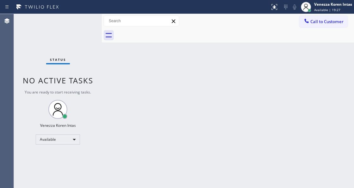
click at [110, 98] on div "Back to Dashboard Change Sender ID Customers Technicians Select a contact Outbo…" at bounding box center [228, 101] width 252 height 174
click at [92, 68] on div "Status No active tasks You are ready to start receiving tasks. Venezza Koren In…" at bounding box center [58, 101] width 88 height 174
click at [103, 51] on div "Back to Dashboard Change Sender ID Customers Technicians Select a contact Outbo…" at bounding box center [228, 101] width 252 height 174
click at [89, 30] on div "Status No active tasks You are ready to start receiving tasks. Venezza Koren In…" at bounding box center [58, 101] width 88 height 174
click at [99, 27] on div "Status No active tasks You are ready to start receiving tasks. Venezza Koren In…" at bounding box center [58, 101] width 88 height 174
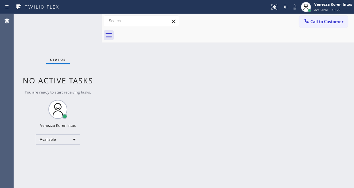
click at [77, 21] on div "Status No active tasks You are ready to start receiving tasks. Venezza Koren In…" at bounding box center [58, 101] width 88 height 174
click at [80, 21] on div "Status No active tasks You are ready to start receiving tasks. Venezza Koren In…" at bounding box center [58, 101] width 88 height 174
click at [175, 34] on div at bounding box center [235, 35] width 239 height 14
click at [203, 28] on div at bounding box center [235, 35] width 239 height 14
click at [175, 64] on div "Back to Dashboard Change Sender ID Customers Technicians Select a contact Outbo…" at bounding box center [228, 101] width 252 height 174
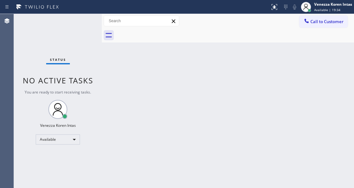
click at [249, 67] on div "Back to Dashboard Change Sender ID Customers Technicians Select a contact Outbo…" at bounding box center [228, 101] width 252 height 174
drag, startPoint x: 78, startPoint y: 39, endPoint x: 70, endPoint y: 28, distance: 13.9
click at [78, 39] on div "Status No active tasks You are ready to start receiving tasks. Venezza Koren In…" at bounding box center [58, 101] width 88 height 174
drag, startPoint x: 63, startPoint y: 22, endPoint x: 14, endPoint y: 34, distance: 50.1
click at [60, 23] on div "Status No active tasks You are ready to start receiving tasks. Venezza Koren In…" at bounding box center [58, 101] width 88 height 174
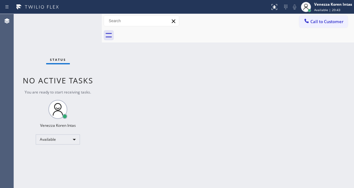
click at [66, 23] on div "Status No active tasks You are ready to start receiving tasks. Venezza Koren In…" at bounding box center [58, 101] width 88 height 174
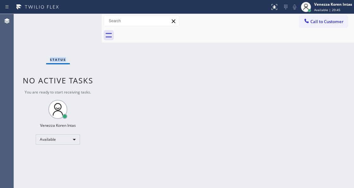
click at [66, 23] on div "Status No active tasks You are ready to start receiving tasks. Venezza Koren In…" at bounding box center [58, 101] width 88 height 174
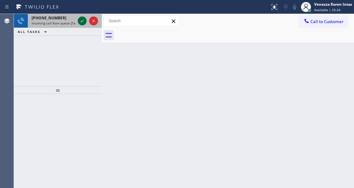
click at [84, 19] on icon at bounding box center [82, 21] width 8 height 8
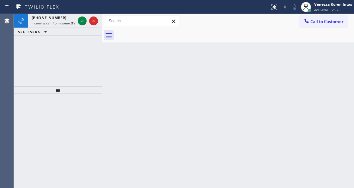
click at [84, 19] on icon at bounding box center [82, 21] width 8 height 8
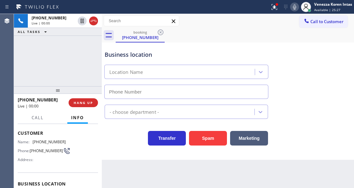
scroll to position [63, 0]
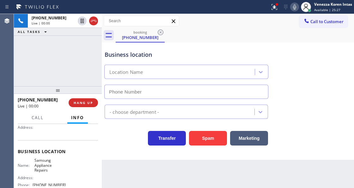
type input "[PHONE_NUMBER]"
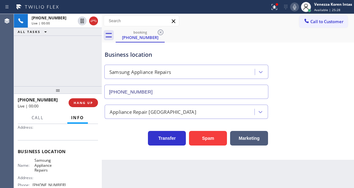
click at [62, 51] on div "[PHONE_NUMBER] Live | 00:00 ALL TASKS ALL TASKS ACTIVE TASKS TASKS IN WRAP UP" at bounding box center [58, 50] width 88 height 72
click at [75, 40] on div "[PHONE_NUMBER] Live | 00:01 ALL TASKS ALL TASKS ACTIVE TASKS TASKS IN WRAP UP" at bounding box center [58, 50] width 88 height 72
click at [88, 46] on div "[PHONE_NUMBER] Live | 00:03 ALL TASKS ALL TASKS ACTIVE TASKS TASKS IN WRAP UP" at bounding box center [58, 50] width 88 height 72
click at [193, 44] on div "Business location Samsung Appliance Repairs [PHONE_NUMBER]" at bounding box center [186, 71] width 166 height 55
click at [86, 63] on div "[PHONE_NUMBER] Live | 00:11 ALL TASKS ALL TASKS ACTIVE TASKS TASKS IN WRAP UP" at bounding box center [58, 50] width 88 height 72
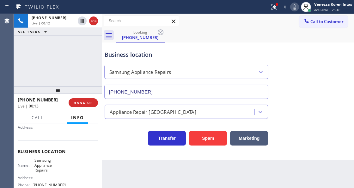
click at [58, 48] on div "[PHONE_NUMBER] Live | 00:12 ALL TASKS ALL TASKS ACTIVE TASKS TASKS IN WRAP UP" at bounding box center [58, 50] width 88 height 72
click at [165, 57] on div "Business location" at bounding box center [187, 54] width 164 height 9
click at [123, 56] on div "Business location" at bounding box center [187, 54] width 164 height 9
click at [277, 9] on icon at bounding box center [275, 7] width 8 height 8
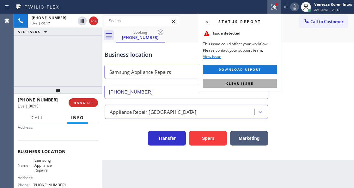
click at [257, 84] on button "Clear issue" at bounding box center [240, 83] width 74 height 9
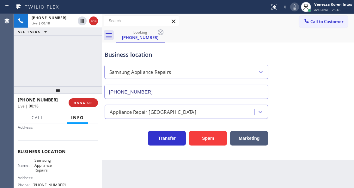
click at [303, 82] on div "Business location Samsung Appliance Repairs [PHONE_NUMBER]" at bounding box center [227, 69] width 249 height 57
click at [95, 46] on div "[PHONE_NUMBER] Live | 00:19 ALL TASKS ALL TASKS ACTIVE TASKS TASKS IN WRAP UP" at bounding box center [58, 50] width 88 height 72
click at [231, 47] on div "Business location Samsung Appliance Repairs [PHONE_NUMBER]" at bounding box center [186, 71] width 166 height 55
click at [81, 42] on div "[PHONE_NUMBER] Live | 00:38 ALL TASKS ALL TASKS ACTIVE TASKS TASKS IN WRAP UP" at bounding box center [58, 50] width 88 height 72
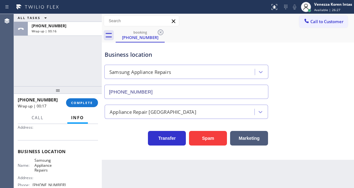
click at [57, 37] on div "ALL TASKS ALL TASKS ACTIVE TASKS TASKS IN WRAP UP [PHONE_NUMBER] Wrap up | 00:16" at bounding box center [58, 50] width 88 height 72
click at [69, 57] on div "ALL TASKS ALL TASKS ACTIVE TASKS TASKS IN WRAP UP [PHONE_NUMBER] Wrap up | 00:17" at bounding box center [58, 50] width 88 height 72
click at [86, 102] on span "COMPLETE" at bounding box center [82, 102] width 22 height 4
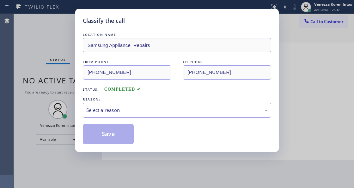
click at [152, 114] on div "Select a reason" at bounding box center [177, 110] width 189 height 15
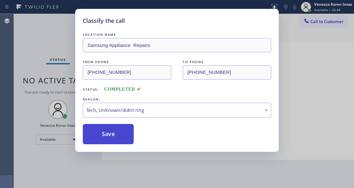
click at [120, 143] on button "Save" at bounding box center [108, 134] width 51 height 20
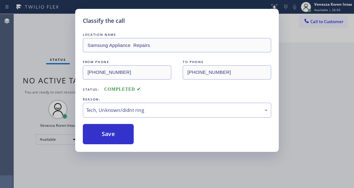
click at [304, 54] on div "Classify the call LOCATION NAME Samsung Appliance Repairs FROM PHONE [PHONE_NUM…" at bounding box center [177, 94] width 354 height 188
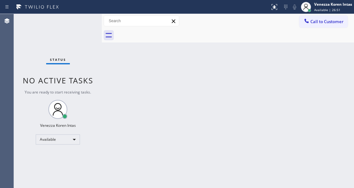
click at [108, 49] on div "Back to Dashboard Change Sender ID Customers Technicians Select a contact Outbo…" at bounding box center [228, 101] width 252 height 174
click at [173, 75] on div "Back to Dashboard Change Sender ID Customers Technicians Select a contact Outbo…" at bounding box center [228, 101] width 252 height 174
drag, startPoint x: 58, startPoint y: 31, endPoint x: 66, endPoint y: 61, distance: 30.7
click at [58, 31] on div "Status No active tasks You are ready to start receiving tasks. Venezza Koren In…" at bounding box center [58, 101] width 88 height 174
click at [129, 185] on div "Back to Dashboard Change Sender ID Customers Technicians Select a contact Outbo…" at bounding box center [228, 101] width 252 height 174
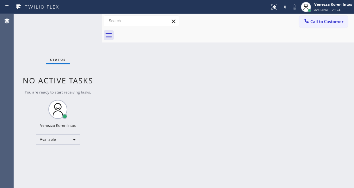
click at [114, 84] on div "Back to Dashboard Change Sender ID Customers Technicians Select a contact Outbo…" at bounding box center [228, 101] width 252 height 174
click at [61, 53] on div "Status No active tasks You are ready to start receiving tasks. Venezza Koren In…" at bounding box center [58, 101] width 88 height 174
click at [96, 42] on div "Status No active tasks You are ready to start receiving tasks. Venezza Koren In…" at bounding box center [58, 101] width 88 height 174
click at [77, 30] on div "Status No active tasks You are ready to start receiving tasks. Venezza Koren In…" at bounding box center [58, 101] width 88 height 174
click at [80, 22] on div "Status No active tasks You are ready to start receiving tasks. Venezza Koren In…" at bounding box center [58, 101] width 88 height 174
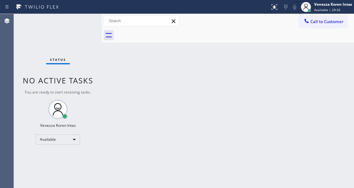
click at [80, 22] on div "Status No active tasks You are ready to start receiving tasks. Venezza Koren In…" at bounding box center [58, 101] width 88 height 174
drag, startPoint x: 57, startPoint y: 61, endPoint x: 87, endPoint y: 130, distance: 75.4
click at [57, 61] on span "Status" at bounding box center [58, 59] width 16 height 4
drag, startPoint x: 92, startPoint y: 49, endPoint x: 91, endPoint y: 41, distance: 7.6
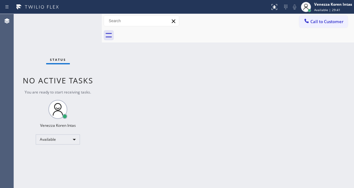
click at [92, 48] on div "Status No active tasks You are ready to start receiving tasks. Venezza Koren In…" at bounding box center [58, 101] width 88 height 174
click at [88, 29] on div "Status No active tasks You are ready to start receiving tasks. Venezza Koren In…" at bounding box center [58, 101] width 88 height 174
click at [88, 27] on div "Status No active tasks You are ready to start receiving tasks. Venezza Koren In…" at bounding box center [58, 101] width 88 height 174
click at [117, 92] on div "Back to Dashboard Change Sender ID Customers Technicians Select a contact Outbo…" at bounding box center [228, 101] width 252 height 174
click at [94, 27] on div "Status No active tasks You are ready to start receiving tasks. Venezza Koren In…" at bounding box center [58, 101] width 88 height 174
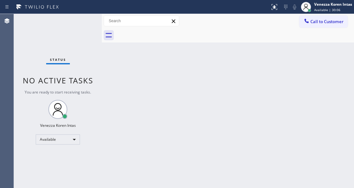
click at [70, 26] on div "Status No active tasks You are ready to start receiving tasks. Venezza Koren In…" at bounding box center [58, 101] width 88 height 174
drag, startPoint x: 159, startPoint y: 110, endPoint x: 137, endPoint y: 177, distance: 70.8
click at [156, 113] on div "Back to Dashboard Change Sender ID Customers Technicians Select a contact Outbo…" at bounding box center [228, 101] width 252 height 174
click at [156, 114] on div "Back to Dashboard Change Sender ID Customers Technicians Select a contact Outbo…" at bounding box center [228, 101] width 252 height 174
drag, startPoint x: 155, startPoint y: 36, endPoint x: 295, endPoint y: 59, distance: 141.7
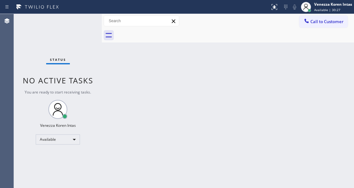
click at [156, 37] on div at bounding box center [235, 35] width 239 height 14
drag, startPoint x: 232, startPoint y: 115, endPoint x: 222, endPoint y: 116, distance: 10.2
click at [230, 116] on div "Back to Dashboard Change Sender ID Customers Technicians Select a contact Outbo…" at bounding box center [228, 101] width 252 height 174
click at [67, 19] on div "Status No active tasks You are ready to start receiving tasks. Venezza Koren In…" at bounding box center [58, 101] width 88 height 174
click at [82, 20] on div "Status No active tasks You are ready to start receiving tasks. Venezza Koren In…" at bounding box center [58, 101] width 88 height 174
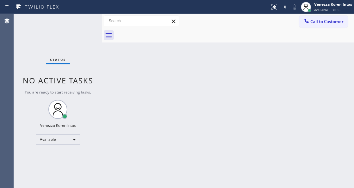
click at [82, 20] on div "Status No active tasks You are ready to start receiving tasks. Venezza Koren In…" at bounding box center [58, 101] width 88 height 174
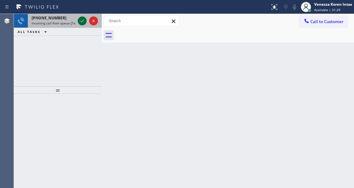
click at [82, 20] on icon at bounding box center [82, 21] width 8 height 8
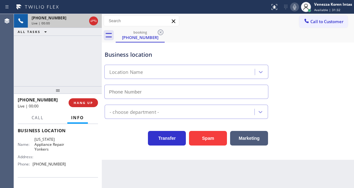
scroll to position [84, 0]
type input "[PHONE_NUMBER]"
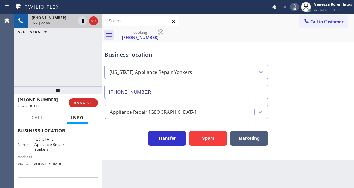
click at [70, 68] on div "[PHONE_NUMBER] Live | 00:00 ALL TASKS ALL TASKS ACTIVE TASKS TASKS IN WRAP UP" at bounding box center [58, 50] width 88 height 72
click at [70, 75] on div "[PHONE_NUMBER] Live | 00:01 ALL TASKS ALL TASKS ACTIVE TASKS TASKS IN WRAP UP" at bounding box center [58, 50] width 88 height 72
drag, startPoint x: 63, startPoint y: 165, endPoint x: 33, endPoint y: 168, distance: 30.9
click at [33, 168] on div "Name: [US_STATE] Appliance Repair Yonkers Address: Phone: [PHONE_NUMBER]" at bounding box center [42, 153] width 48 height 32
click at [235, 51] on div "Business location" at bounding box center [187, 54] width 164 height 9
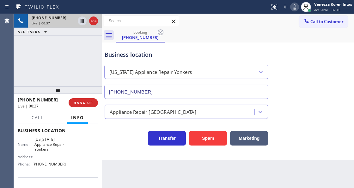
click at [53, 52] on div "[PHONE_NUMBER] Live | 00:37 ALL TASKS ALL TASKS ACTIVE TASKS TASKS IN WRAP UP" at bounding box center [58, 50] width 88 height 72
click at [42, 56] on div "[PHONE_NUMBER] Live | 00:38 ALL TASKS ALL TASKS ACTIVE TASKS TASKS IN WRAP UP" at bounding box center [58, 50] width 88 height 72
drag, startPoint x: 244, startPoint y: 20, endPoint x: 265, endPoint y: 64, distance: 48.3
click at [244, 20] on div "Call to Customer Outbound call Location Sub Zero Appliance Repair [GEOGRAPHIC_D…" at bounding box center [228, 21] width 252 height 11
click at [294, 6] on icon at bounding box center [295, 7] width 8 height 8
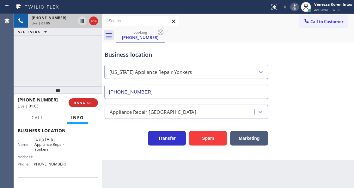
click at [294, 6] on icon at bounding box center [294, 6] width 3 height 5
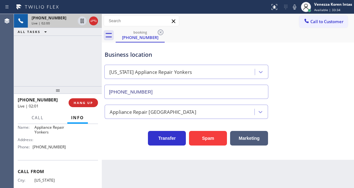
scroll to position [81, 0]
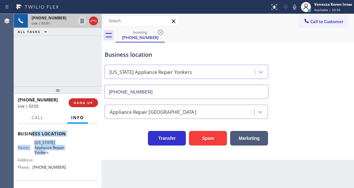
drag, startPoint x: 33, startPoint y: 138, endPoint x: 52, endPoint y: 152, distance: 23.0
click at [52, 152] on div "Business location Name: [US_STATE] Appliance Repair Yonkers Address: Phone: [PH…" at bounding box center [58, 151] width 80 height 58
click at [35, 141] on span "[US_STATE] Appliance Repair Yonkers" at bounding box center [49, 147] width 31 height 15
drag, startPoint x: 34, startPoint y: 141, endPoint x: 53, endPoint y: 152, distance: 22.0
click at [53, 152] on span "[US_STATE] Appliance Repair Yonkers" at bounding box center [49, 147] width 31 height 15
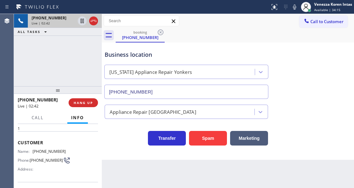
scroll to position [0, 0]
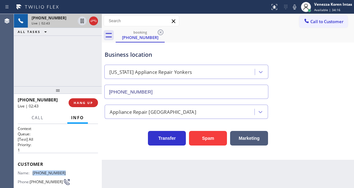
drag, startPoint x: 66, startPoint y: 170, endPoint x: 34, endPoint y: 169, distance: 32.3
click at [34, 170] on div "Name: [PHONE_NUMBER] Phone: [PHONE_NUMBER] Address:" at bounding box center [58, 182] width 80 height 25
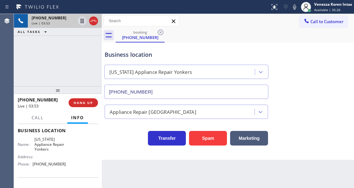
scroll to position [84, 0]
drag, startPoint x: 64, startPoint y: 162, endPoint x: 30, endPoint y: 162, distance: 33.9
click at [30, 162] on div "Name: [US_STATE] Appliance Repair Yonkers Address: Phone: [PHONE_NUMBER]" at bounding box center [58, 153] width 80 height 32
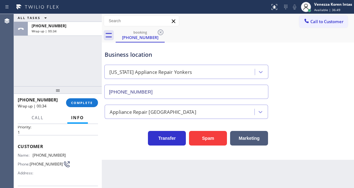
scroll to position [0, 0]
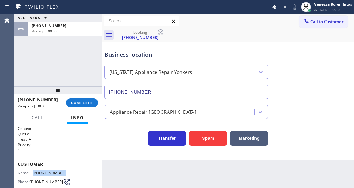
drag, startPoint x: 64, startPoint y: 170, endPoint x: 34, endPoint y: 169, distance: 30.7
click at [34, 170] on div "Name: [PHONE_NUMBER] Phone: [PHONE_NUMBER] Address:" at bounding box center [58, 182] width 80 height 25
click at [78, 103] on span "COMPLETE" at bounding box center [82, 102] width 22 height 4
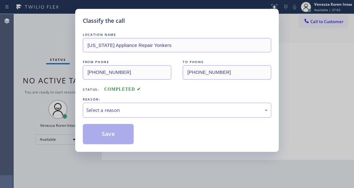
click at [134, 116] on div "Select a reason" at bounding box center [177, 110] width 189 height 15
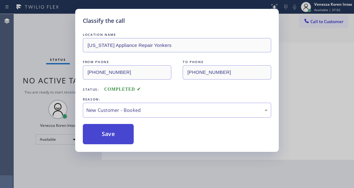
click at [121, 135] on button "Save" at bounding box center [108, 134] width 51 height 20
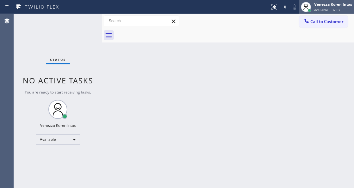
click at [333, 4] on div "Venezza Koren Intas" at bounding box center [333, 4] width 38 height 5
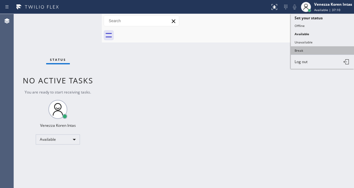
click at [307, 48] on button "Break" at bounding box center [322, 50] width 63 height 8
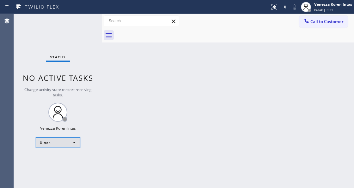
click at [54, 138] on div "Break" at bounding box center [58, 142] width 44 height 10
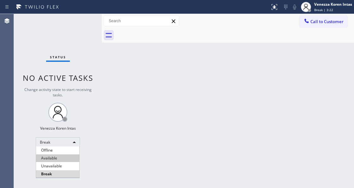
click at [58, 156] on li "Available" at bounding box center [57, 158] width 43 height 8
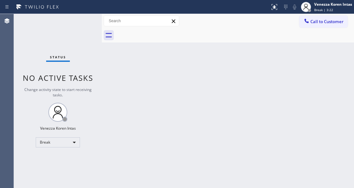
click at [81, 111] on div "Status No active tasks Change activity state to start receiving tasks. Venezza …" at bounding box center [58, 101] width 88 height 174
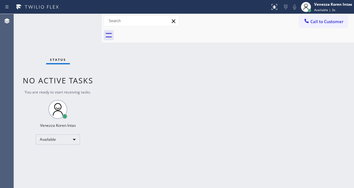
click at [104, 125] on div "Back to Dashboard Change Sender ID Customers Technicians Select a contact Outbo…" at bounding box center [228, 101] width 252 height 174
click at [105, 125] on div "Back to Dashboard Change Sender ID Customers Technicians Select a contact Outbo…" at bounding box center [228, 101] width 252 height 174
click at [83, 43] on div "Status No active tasks You are ready to start receiving tasks. Venezza Koren In…" at bounding box center [58, 101] width 88 height 174
click at [85, 37] on div "Status No active tasks You are ready to start receiving tasks. Venezza Koren In…" at bounding box center [58, 101] width 88 height 174
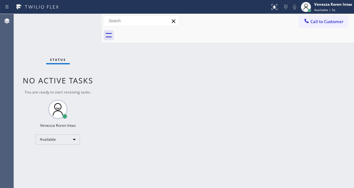
click at [81, 16] on div "Status No active tasks You are ready to start receiving tasks. Venezza Koren In…" at bounding box center [58, 101] width 88 height 174
click at [84, 19] on div "Status No active tasks You are ready to start receiving tasks. Venezza Koren In…" at bounding box center [58, 101] width 88 height 174
click at [84, 22] on div "Status No active tasks You are ready to start receiving tasks. Venezza Koren In…" at bounding box center [58, 101] width 88 height 174
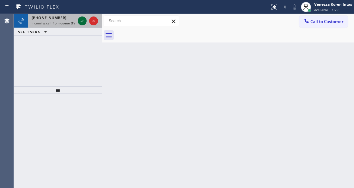
click at [81, 22] on icon at bounding box center [82, 21] width 8 height 8
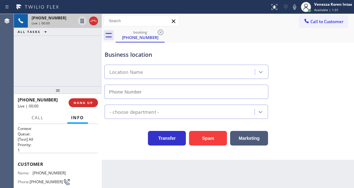
type input "[PHONE_NUMBER]"
click at [91, 57] on div "[PHONE_NUMBER] Live | 00:01 ALL TASKS ALL TASKS ACTIVE TASKS TASKS IN WRAP UP" at bounding box center [58, 50] width 88 height 72
click at [229, 4] on div at bounding box center [135, 7] width 265 height 10
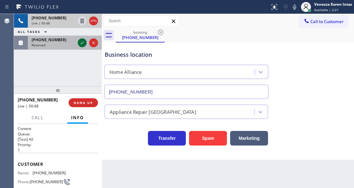
click at [84, 45] on icon at bounding box center [82, 43] width 8 height 8
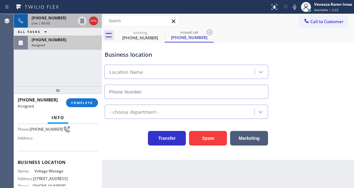
scroll to position [58, 0]
type input "[PHONE_NUMBER]"
click at [89, 102] on span "COMPLETE" at bounding box center [82, 102] width 22 height 4
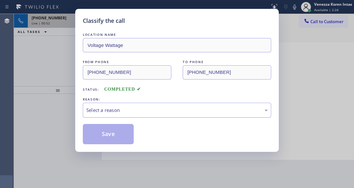
click at [145, 111] on div "Select a reason" at bounding box center [177, 109] width 182 height 7
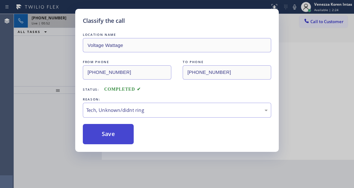
click at [118, 137] on button "Save" at bounding box center [108, 134] width 51 height 20
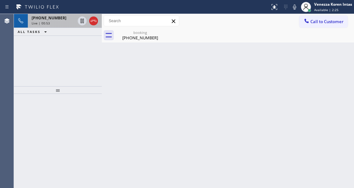
click at [67, 23] on div "Live | 00:53" at bounding box center [54, 23] width 44 height 4
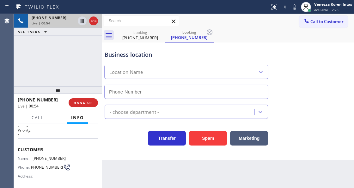
scroll to position [21, 0]
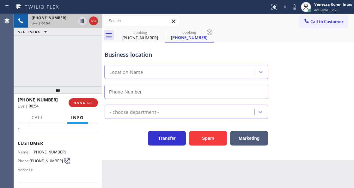
type input "[PHONE_NUMBER]"
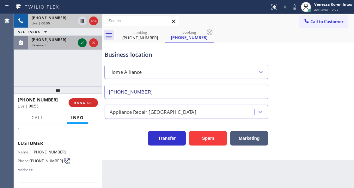
click at [83, 45] on icon at bounding box center [82, 43] width 8 height 8
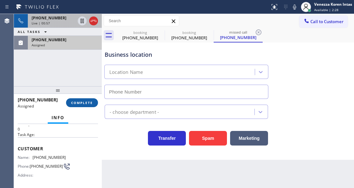
type input "[PHONE_NUMBER]"
click at [84, 102] on span "COMPLETE" at bounding box center [82, 102] width 22 height 4
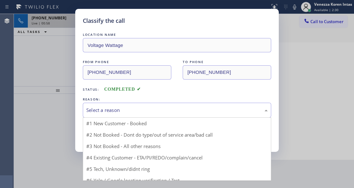
click at [142, 108] on div "Select a reason" at bounding box center [177, 109] width 182 height 7
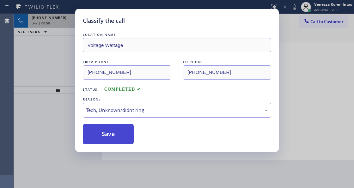
click at [124, 130] on button "Save" at bounding box center [108, 134] width 51 height 20
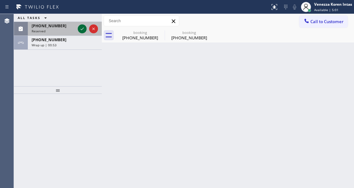
click at [83, 26] on icon at bounding box center [82, 29] width 8 height 8
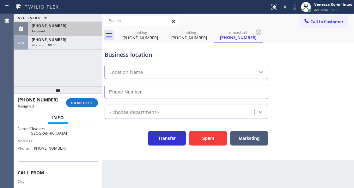
scroll to position [100, 0]
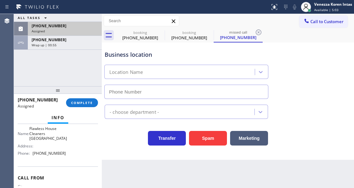
type input "[PHONE_NUMBER]"
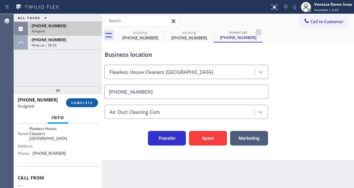
click at [87, 104] on span "COMPLETE" at bounding box center [82, 102] width 22 height 4
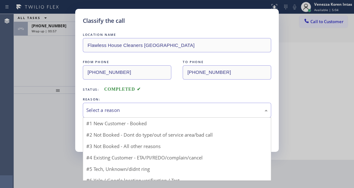
click at [157, 115] on div "Select a reason" at bounding box center [177, 110] width 189 height 15
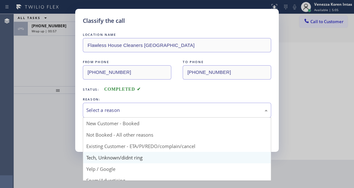
drag, startPoint x: 139, startPoint y: 159, endPoint x: 115, endPoint y: 139, distance: 30.8
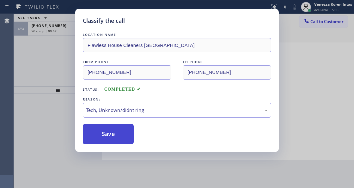
click at [115, 139] on button "Save" at bounding box center [108, 134] width 51 height 20
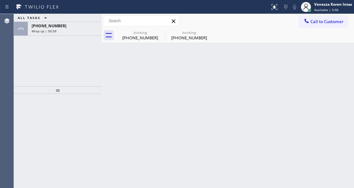
click at [58, 33] on div "[PHONE_NUMBER] Wrap up | 00:58" at bounding box center [64, 29] width 72 height 14
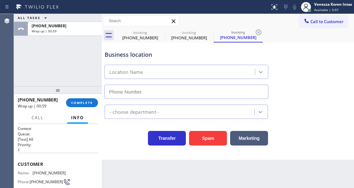
click at [77, 96] on div "[PHONE_NUMBER] Wrap up | 00:59 COMPLETE" at bounding box center [58, 102] width 80 height 16
click at [84, 102] on span "COMPLETE" at bounding box center [82, 102] width 22 height 4
type input "[PHONE_NUMBER]"
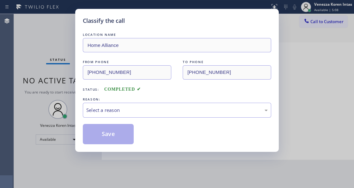
click at [153, 112] on div "Select a reason" at bounding box center [177, 109] width 182 height 7
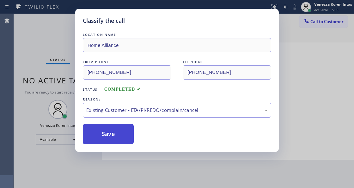
click at [125, 139] on button "Save" at bounding box center [108, 134] width 51 height 20
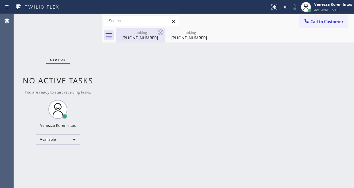
click at [150, 35] on div "[PHONE_NUMBER]" at bounding box center [140, 38] width 48 height 6
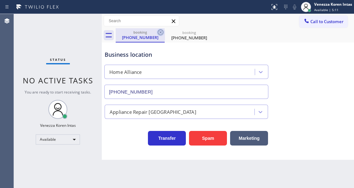
click at [159, 34] on icon at bounding box center [161, 32] width 8 height 8
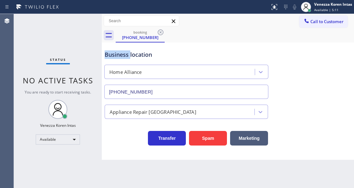
click at [159, 34] on icon at bounding box center [161, 32] width 8 height 8
click at [159, 34] on div "booking [PHONE_NUMBER]" at bounding box center [235, 35] width 239 height 14
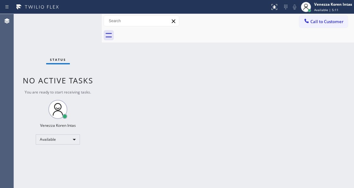
click at [159, 33] on div at bounding box center [235, 35] width 239 height 14
click at [140, 130] on div "Back to Dashboard Change Sender ID Customers Technicians Select a contact Outbo…" at bounding box center [228, 101] width 252 height 174
drag, startPoint x: 138, startPoint y: 184, endPoint x: 137, endPoint y: 187, distance: 3.3
click at [137, 187] on div "Back to Dashboard Change Sender ID Customers Technicians Select a contact Outbo…" at bounding box center [228, 101] width 252 height 174
drag, startPoint x: 74, startPoint y: 63, endPoint x: 17, endPoint y: 50, distance: 58.5
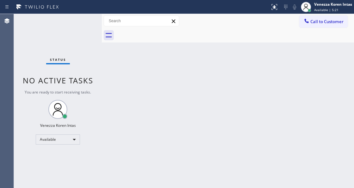
click at [74, 63] on div "Status No active tasks You are ready to start receiving tasks. Venezza Koren In…" at bounding box center [58, 101] width 88 height 174
click at [71, 19] on div "Status No active tasks You are ready to start receiving tasks. Venezza Koren In…" at bounding box center [58, 101] width 88 height 174
click at [76, 19] on div "Status No active tasks You are ready to start receiving tasks. Venezza Koren In…" at bounding box center [58, 101] width 88 height 174
click at [97, 47] on div "Status No active tasks You are ready to start receiving tasks. Venezza Koren In…" at bounding box center [58, 101] width 88 height 174
click at [156, 78] on div "Back to Dashboard Change Sender ID Customers Technicians Select a contact Outbo…" at bounding box center [228, 101] width 252 height 174
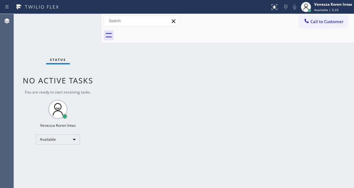
click at [164, 80] on div "Back to Dashboard Change Sender ID Customers Technicians Select a contact Outbo…" at bounding box center [228, 101] width 252 height 174
click at [135, 185] on div "Back to Dashboard Change Sender ID Customers Technicians Select a contact Outbo…" at bounding box center [228, 101] width 252 height 174
click at [109, 73] on div "Back to Dashboard Change Sender ID Customers Technicians Select a contact Outbo…" at bounding box center [228, 101] width 252 height 174
click at [143, 57] on div "Back to Dashboard Change Sender ID Customers Technicians Select a contact Outbo…" at bounding box center [228, 101] width 252 height 174
drag, startPoint x: 172, startPoint y: 63, endPoint x: 11, endPoint y: 53, distance: 161.4
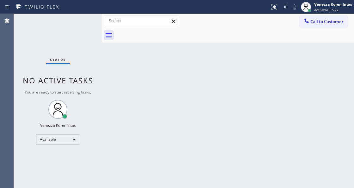
click at [171, 64] on div "Back to Dashboard Change Sender ID Customers Technicians Select a contact Outbo…" at bounding box center [228, 101] width 252 height 174
drag, startPoint x: 75, startPoint y: 27, endPoint x: 99, endPoint y: 38, distance: 26.6
click at [75, 27] on div "Status No active tasks You are ready to start receiving tasks. Venezza Koren In…" at bounding box center [58, 101] width 88 height 174
drag, startPoint x: 116, startPoint y: 47, endPoint x: 206, endPoint y: 65, distance: 91.8
click at [170, 60] on div "Back to Dashboard Change Sender ID Customers Technicians Select a contact Outbo…" at bounding box center [228, 101] width 252 height 174
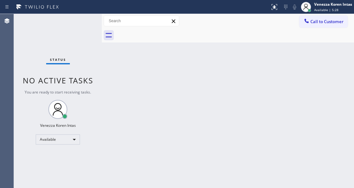
click at [206, 65] on div "Back to Dashboard Change Sender ID Customers Technicians Select a contact Outbo…" at bounding box center [228, 101] width 252 height 174
click at [209, 68] on div "Back to Dashboard Change Sender ID Customers Technicians Select a contact Outbo…" at bounding box center [228, 101] width 252 height 174
click at [181, 67] on div "Back to Dashboard Change Sender ID Customers Technicians Select a contact Outbo…" at bounding box center [228, 101] width 252 height 174
click at [84, 58] on div "Status No active tasks You are ready to start receiving tasks. Venezza Koren In…" at bounding box center [58, 101] width 88 height 174
click at [86, 51] on div "Status No active tasks You are ready to start receiving tasks. Venezza Koren In…" at bounding box center [58, 101] width 88 height 174
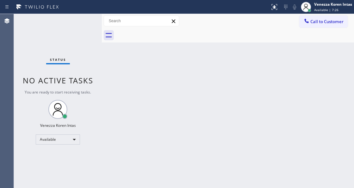
click at [96, 17] on div "Status No active tasks You are ready to start receiving tasks. Venezza Koren In…" at bounding box center [58, 101] width 88 height 174
drag, startPoint x: 95, startPoint y: 42, endPoint x: 41, endPoint y: 3, distance: 65.9
click at [94, 42] on div "Status No active tasks You are ready to start receiving tasks. Venezza Koren In…" at bounding box center [58, 101] width 88 height 174
click at [135, 84] on div "Back to Dashboard Change Sender ID Customers Technicians Select a contact Outbo…" at bounding box center [228, 101] width 252 height 174
click at [63, 36] on div "Status No active tasks You are ready to start receiving tasks. Venezza Koren In…" at bounding box center [58, 101] width 88 height 174
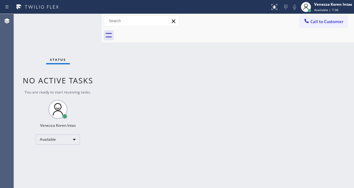
drag, startPoint x: 75, startPoint y: 38, endPoint x: 84, endPoint y: 37, distance: 9.5
click at [75, 38] on div "Status No active tasks You are ready to start receiving tasks. Venezza Koren In…" at bounding box center [58, 101] width 88 height 174
click at [102, 47] on div at bounding box center [102, 101] width 0 height 174
click at [275, 43] on div "Back to Dashboard Change Sender ID Customers Technicians Select a contact Outbo…" at bounding box center [228, 101] width 252 height 174
click at [303, 34] on div at bounding box center [235, 35] width 239 height 14
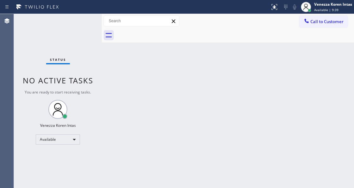
click at [71, 27] on div "Status No active tasks You are ready to start receiving tasks. Venezza Koren In…" at bounding box center [58, 101] width 88 height 174
click at [92, 59] on div "Status No active tasks You are ready to start receiving tasks. Venezza Koren In…" at bounding box center [58, 101] width 88 height 174
drag, startPoint x: 44, startPoint y: 38, endPoint x: 6, endPoint y: 38, distance: 38.0
click at [19, 38] on div "Status No active tasks You are ready to start receiving tasks. Venezza Koren In…" at bounding box center [58, 101] width 88 height 174
click at [96, 25] on div "Status No active tasks You are ready to start receiving tasks. Venezza Koren In…" at bounding box center [58, 101] width 88 height 174
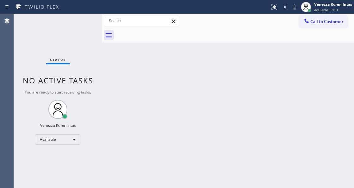
click at [96, 25] on div "Status No active tasks You are ready to start receiving tasks. Venezza Koren In…" at bounding box center [58, 101] width 88 height 174
click at [127, 96] on div "Back to Dashboard Change Sender ID Customers Technicians Select a contact Outbo…" at bounding box center [228, 101] width 252 height 174
drag, startPoint x: 140, startPoint y: 99, endPoint x: 28, endPoint y: 117, distance: 113.7
click at [140, 99] on div "Back to Dashboard Change Sender ID Customers Technicians Select a contact Outbo…" at bounding box center [228, 101] width 252 height 174
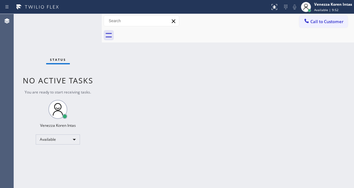
click at [0, 106] on div "Agent Desktop" at bounding box center [7, 101] width 14 height 174
drag, startPoint x: 102, startPoint y: 69, endPoint x: 102, endPoint y: 63, distance: 6.0
click at [102, 69] on div at bounding box center [102, 101] width 0 height 174
drag, startPoint x: 102, startPoint y: 63, endPoint x: 105, endPoint y: 65, distance: 4.0
click at [102, 63] on div at bounding box center [102, 101] width 0 height 174
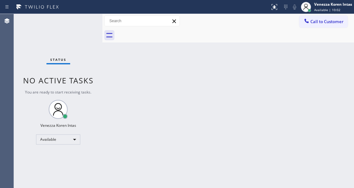
click at [133, 84] on div "Back to Dashboard Change Sender ID Customers Technicians Select a contact Outbo…" at bounding box center [229, 101] width 252 height 174
click at [125, 77] on div "Back to Dashboard Change Sender ID Customers Technicians Select a contact Outbo…" at bounding box center [229, 101] width 252 height 174
click at [56, 34] on div "Status No active tasks You are ready to start receiving tasks. Venezza Koren In…" at bounding box center [58, 101] width 89 height 174
click at [73, 23] on div "Status No active tasks You are ready to start receiving tasks. Venezza Koren In…" at bounding box center [58, 101] width 89 height 174
click at [80, 36] on div "Status No active tasks You are ready to start receiving tasks. Venezza Koren In…" at bounding box center [58, 101] width 89 height 174
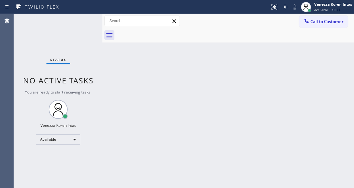
click at [222, 78] on div "Back to Dashboard Change Sender ID Customers Technicians Select a contact Outbo…" at bounding box center [229, 101] width 252 height 174
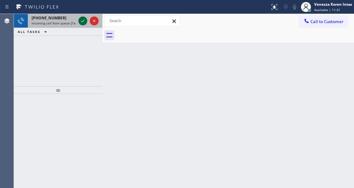
click at [78, 23] on div at bounding box center [82, 21] width 9 height 8
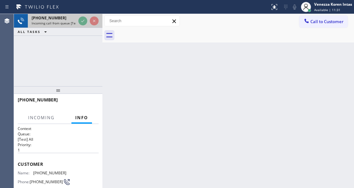
click at [89, 20] on div at bounding box center [88, 21] width 23 height 14
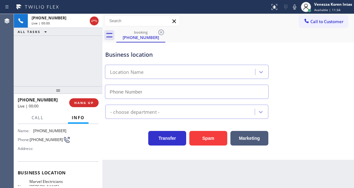
scroll to position [84, 0]
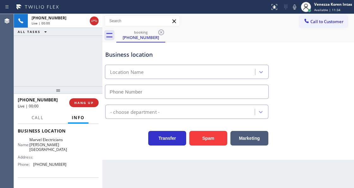
type input "[PHONE_NUMBER]"
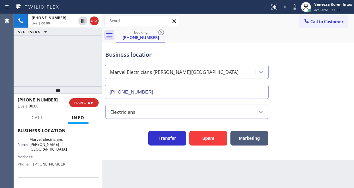
click at [61, 87] on div at bounding box center [58, 90] width 89 height 8
drag, startPoint x: 59, startPoint y: 61, endPoint x: 66, endPoint y: 65, distance: 7.8
click at [59, 61] on div "[PHONE_NUMBER] Live | 00:00 ALL TASKS ALL TASKS ACTIVE TASKS TASKS IN WRAP UP" at bounding box center [58, 50] width 89 height 72
click at [184, 29] on div "booking [PHONE_NUMBER]" at bounding box center [235, 35] width 238 height 14
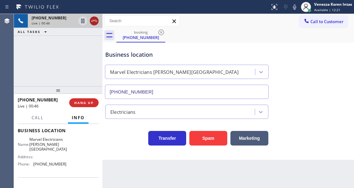
drag, startPoint x: 90, startPoint y: 19, endPoint x: 95, endPoint y: 21, distance: 5.4
click at [95, 21] on div at bounding box center [94, 21] width 9 height 8
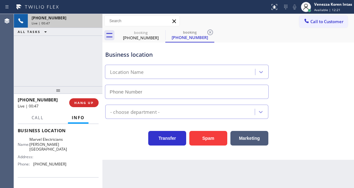
click at [95, 21] on div "Live | 00:47" at bounding box center [65, 23] width 67 height 4
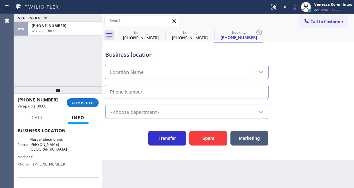
type input "[PHONE_NUMBER]"
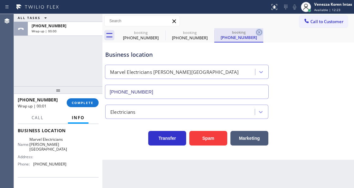
click at [261, 32] on icon at bounding box center [260, 32] width 8 height 8
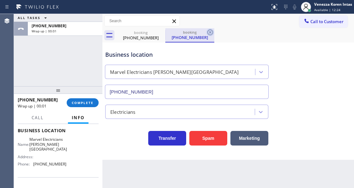
click at [210, 32] on icon at bounding box center [211, 32] width 6 height 6
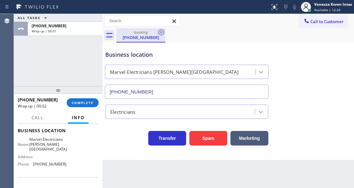
click at [161, 33] on icon at bounding box center [162, 32] width 8 height 8
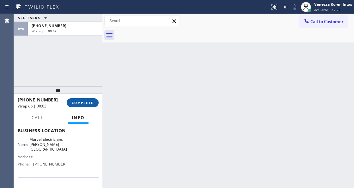
click at [77, 102] on span "COMPLETE" at bounding box center [83, 102] width 22 height 4
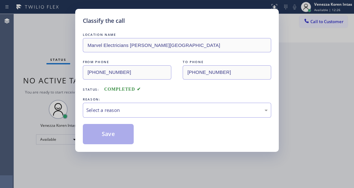
click at [161, 118] on div "LOCATION NAME Marvel Electricians [PERSON_NAME][GEOGRAPHIC_DATA] FROM PHONE [PH…" at bounding box center [177, 87] width 189 height 113
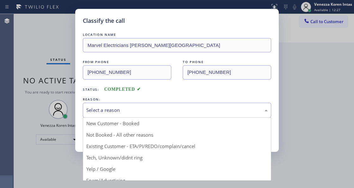
drag, startPoint x: 152, startPoint y: 115, endPoint x: 145, endPoint y: 151, distance: 37.3
click at [152, 116] on div "Select a reason" at bounding box center [177, 110] width 189 height 15
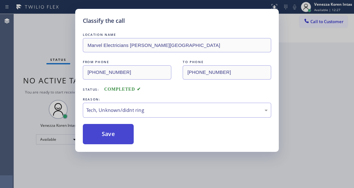
click at [126, 140] on button "Save" at bounding box center [108, 134] width 51 height 20
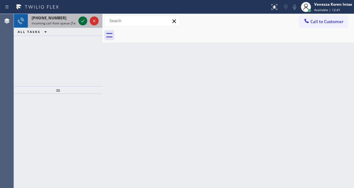
click at [83, 22] on icon at bounding box center [83, 21] width 8 height 8
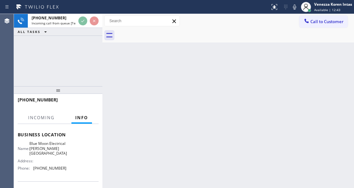
scroll to position [81, 0]
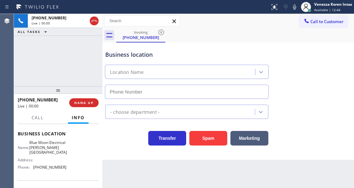
type input "[PHONE_NUMBER]"
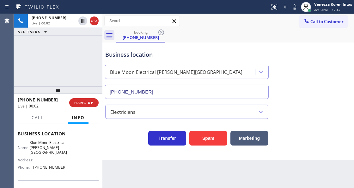
click at [276, 33] on div "booking [PHONE_NUMBER]" at bounding box center [235, 35] width 238 height 14
click at [236, 43] on div "Business location Blue Moon Electrical [PERSON_NAME][GEOGRAPHIC_DATA] [PHONE_NU…" at bounding box center [228, 69] width 249 height 57
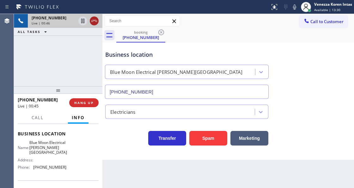
click at [94, 23] on icon at bounding box center [94, 21] width 8 height 8
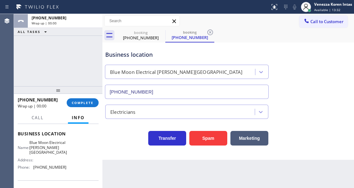
type input "[PHONE_NUMBER]"
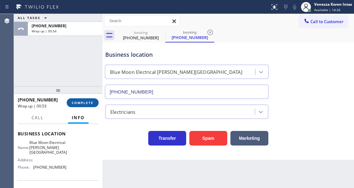
click at [92, 101] on span "COMPLETE" at bounding box center [83, 102] width 22 height 4
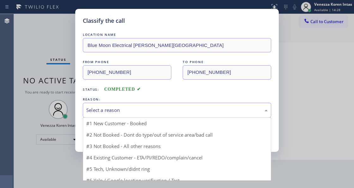
click at [161, 112] on div "Select a reason" at bounding box center [177, 109] width 182 height 7
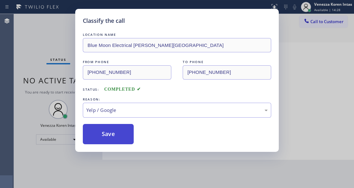
click at [131, 143] on button "Save" at bounding box center [108, 134] width 51 height 20
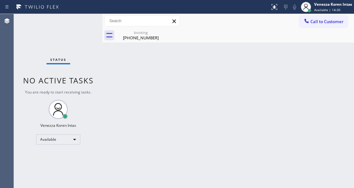
drag, startPoint x: 160, startPoint y: 113, endPoint x: 159, endPoint y: 122, distance: 9.5
click at [160, 113] on div "Back to Dashboard Change Sender ID Customers Technicians Select a contact Outbo…" at bounding box center [229, 101] width 252 height 174
click at [152, 31] on div "booking" at bounding box center [141, 32] width 48 height 5
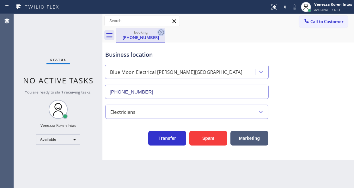
click at [160, 32] on icon at bounding box center [162, 32] width 8 height 8
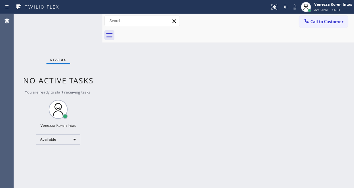
click at [207, 38] on div at bounding box center [235, 35] width 238 height 14
click at [134, 92] on div "Back to Dashboard Change Sender ID Customers Technicians Select a contact Outbo…" at bounding box center [229, 101] width 252 height 174
click at [114, 75] on div "Back to Dashboard Change Sender ID Customers Technicians Select a contact Outbo…" at bounding box center [229, 101] width 252 height 174
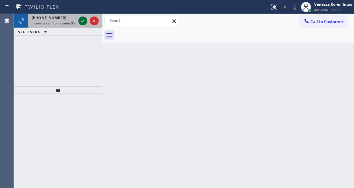
click at [80, 19] on icon at bounding box center [83, 21] width 8 height 8
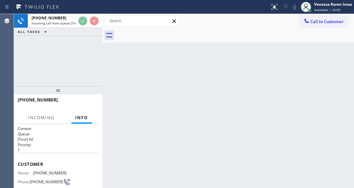
scroll to position [84, 0]
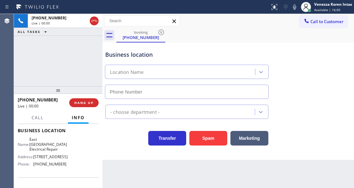
type input "[PHONE_NUMBER]"
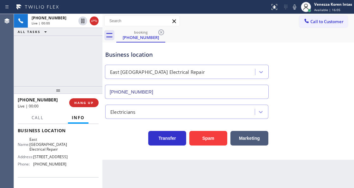
click at [86, 82] on div "[PHONE_NUMBER] Live | 00:00 ALL TASKS ALL TASKS ACTIVE TASKS TASKS IN WRAP UP" at bounding box center [58, 50] width 89 height 72
click at [45, 43] on div "[PHONE_NUMBER] Live | 00:00 ALL TASKS ALL TASKS ACTIVE TASKS TASKS IN WRAP UP" at bounding box center [58, 50] width 89 height 72
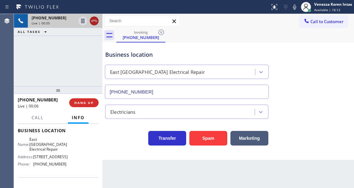
click at [95, 23] on icon at bounding box center [94, 21] width 8 height 8
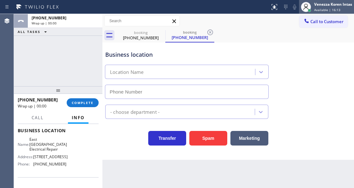
type input "[PHONE_NUMBER]"
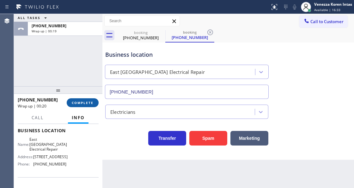
drag, startPoint x: 82, startPoint y: 100, endPoint x: 85, endPoint y: 104, distance: 4.9
click at [82, 101] on span "COMPLETE" at bounding box center [83, 102] width 22 height 4
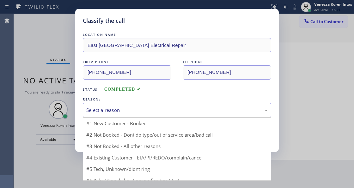
drag, startPoint x: 155, startPoint y: 111, endPoint x: 144, endPoint y: 149, distance: 39.6
click at [155, 111] on div "Select a reason" at bounding box center [177, 109] width 182 height 7
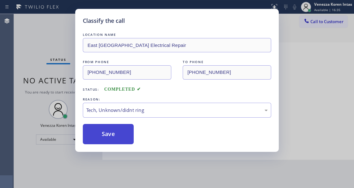
click at [122, 140] on button "Save" at bounding box center [108, 134] width 51 height 20
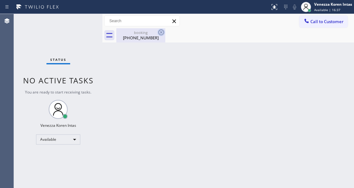
click at [159, 33] on icon at bounding box center [162, 32] width 8 height 8
click at [144, 34] on div "booking" at bounding box center [141, 32] width 48 height 5
click at [80, 40] on div "Status No active tasks You are ready to start receiving tasks. Venezza Koren In…" at bounding box center [58, 101] width 89 height 174
click at [53, 36] on div "Status No active tasks You are ready to start receiving tasks. Venezza Koren In…" at bounding box center [58, 101] width 89 height 174
drag, startPoint x: 152, startPoint y: 48, endPoint x: 166, endPoint y: 53, distance: 15.1
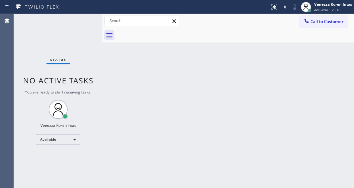
click at [158, 51] on div "Back to Dashboard Change Sender ID Customers Technicians Select a contact Outbo…" at bounding box center [229, 101] width 252 height 174
click at [180, 73] on div "Back to Dashboard Change Sender ID Customers Technicians Select a contact Outbo…" at bounding box center [229, 101] width 252 height 174
click at [59, 39] on div "Status No active tasks You are ready to start receiving tasks. Venezza Koren In…" at bounding box center [58, 101] width 89 height 174
click at [233, 53] on div "Back to Dashboard Change Sender ID Customers Technicians Select a contact Outbo…" at bounding box center [229, 101] width 252 height 174
click at [160, 104] on div "Back to Dashboard Change Sender ID Customers Technicians Select a contact Outbo…" at bounding box center [229, 101] width 252 height 174
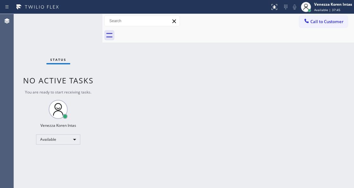
click at [261, 68] on div "Back to Dashboard Change Sender ID Customers Technicians Select a contact Outbo…" at bounding box center [229, 101] width 252 height 174
click at [261, 86] on div "Back to Dashboard Change Sender ID Customers Technicians Select a contact Outbo…" at bounding box center [229, 101] width 252 height 174
click at [172, 114] on div "Back to Dashboard Change Sender ID Customers Technicians Select a contact Outbo…" at bounding box center [229, 101] width 252 height 174
click at [82, 56] on div "Status No active tasks You are ready to start receiving tasks. Venezza Koren In…" at bounding box center [58, 101] width 89 height 174
click at [294, 66] on div "Back to Dashboard Change Sender ID Customers Technicians Select a contact Outbo…" at bounding box center [229, 101] width 252 height 174
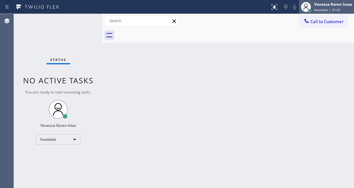
click at [330, 8] on span "Available | 37:55" at bounding box center [327, 10] width 26 height 4
click at [234, 39] on div at bounding box center [235, 35] width 238 height 14
click at [275, 77] on div "Back to Dashboard Change Sender ID Customers Technicians Select a contact Outbo…" at bounding box center [229, 101] width 252 height 174
click at [261, 54] on div "Back to Dashboard Change Sender ID Customers Technicians Select a contact Outbo…" at bounding box center [229, 101] width 252 height 174
click at [333, 11] on span "Available | 38:04" at bounding box center [327, 10] width 26 height 4
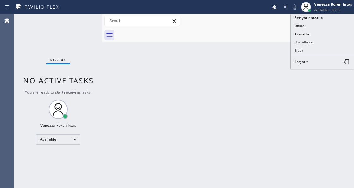
click at [224, 48] on div "Back to Dashboard Change Sender ID Customers Technicians Select a contact Outbo…" at bounding box center [229, 101] width 252 height 174
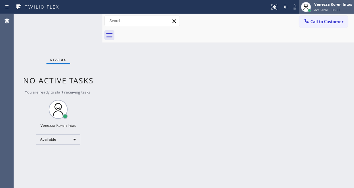
click at [329, 6] on div "Venezza Koren Intas" at bounding box center [333, 4] width 38 height 5
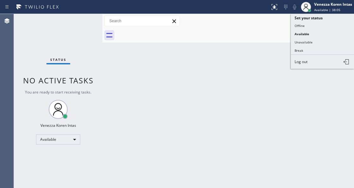
click at [251, 30] on div at bounding box center [235, 35] width 238 height 14
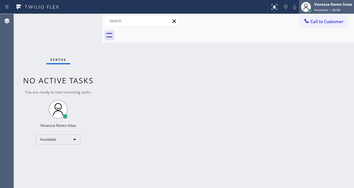
click at [326, 8] on span "Available | 38:06" at bounding box center [327, 10] width 26 height 4
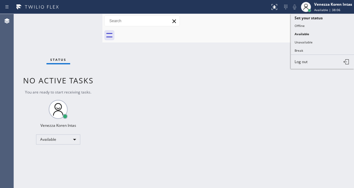
click at [240, 59] on div "Back to Dashboard Change Sender ID Customers Technicians Select a contact Outbo…" at bounding box center [229, 101] width 252 height 174
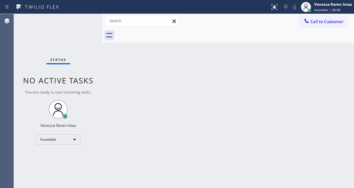
click at [218, 134] on div "Back to Dashboard Change Sender ID Customers Technicians Select a contact Outbo…" at bounding box center [229, 101] width 252 height 174
click at [326, 4] on div "Venezza Koren Intas" at bounding box center [333, 4] width 38 height 5
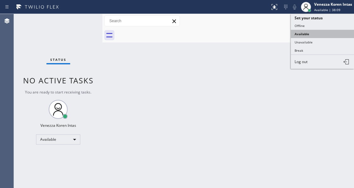
click at [315, 31] on button "Available" at bounding box center [322, 34] width 63 height 8
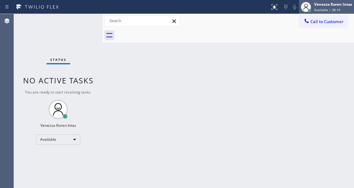
click at [333, 13] on div "Venezza Koren Intas Available | 38:10" at bounding box center [326, 7] width 55 height 14
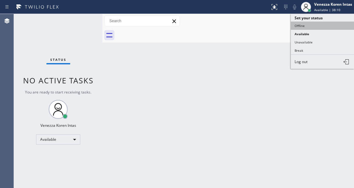
click at [312, 28] on button "Offline" at bounding box center [322, 26] width 63 height 8
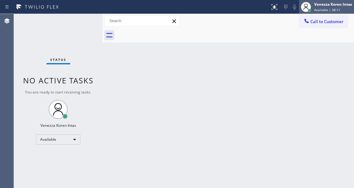
click at [324, 10] on span "Available | 38:11" at bounding box center [327, 10] width 26 height 4
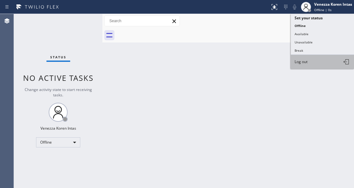
click at [310, 63] on button "Log out" at bounding box center [322, 62] width 63 height 14
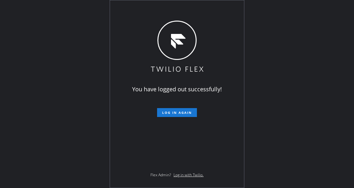
click at [89, 70] on div "You have logged out successfully! Log in again Flex Admin? Log in with Twilio." at bounding box center [177, 94] width 354 height 188
click at [90, 125] on div "You have logged out successfully! Log in again Flex Admin? Log in with Twilio." at bounding box center [177, 94] width 354 height 188
click at [300, 70] on div "You have logged out successfully! Log in again Flex Admin? Log in with Twilio." at bounding box center [177, 94] width 354 height 188
click at [75, 22] on div "You have logged out successfully! Log in again Flex Admin? Log in with Twilio." at bounding box center [177, 94] width 354 height 188
